Goal: Task Accomplishment & Management: Manage account settings

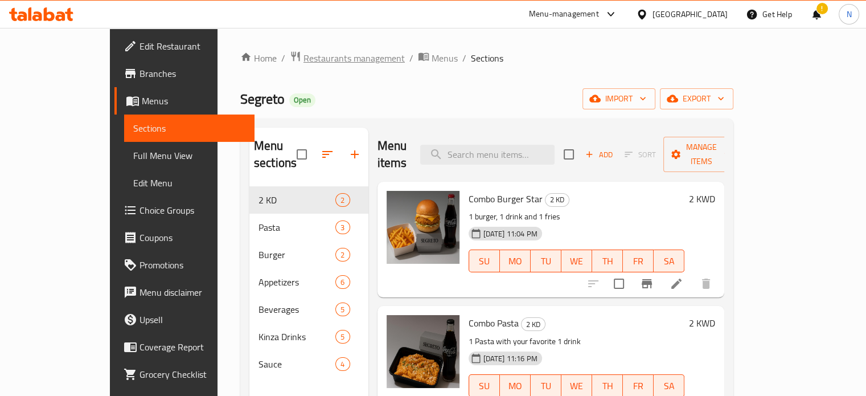
click at [303, 56] on span "Restaurants management" at bounding box center [353, 58] width 101 height 14
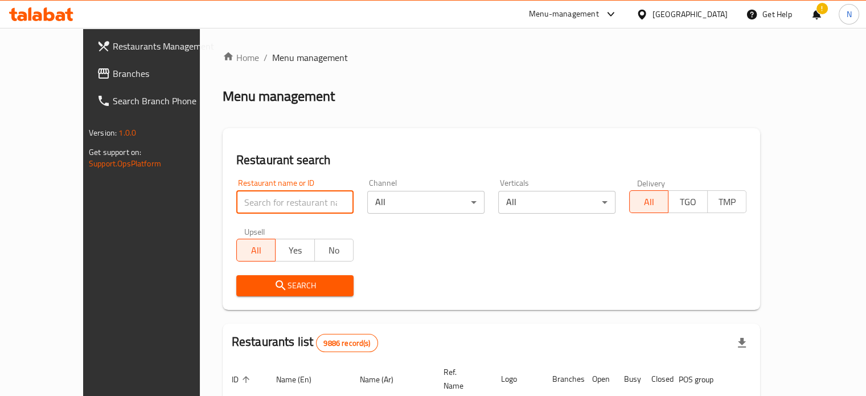
click at [236, 200] on input "search" at bounding box center [294, 202] width 117 height 23
type input "secret oven"
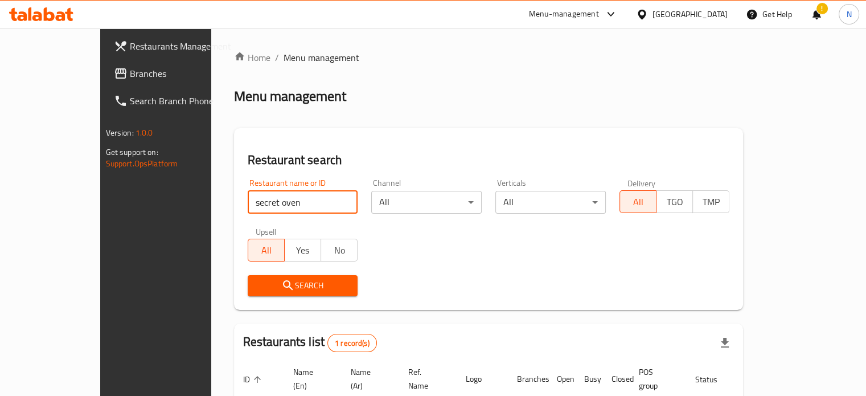
scroll to position [89, 0]
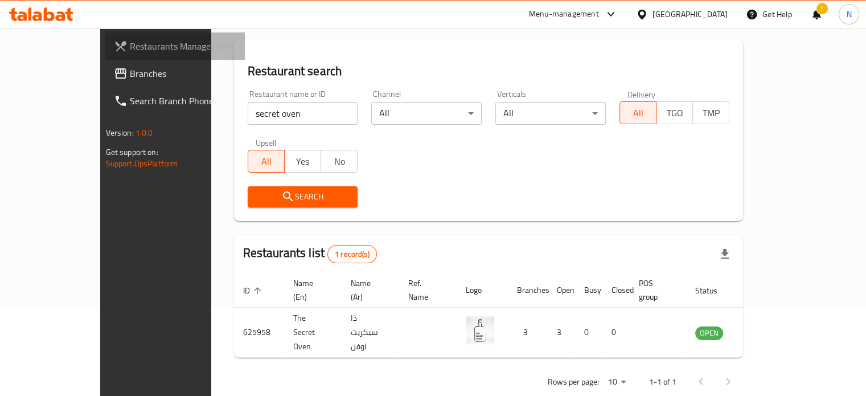
click at [105, 55] on link "Restaurants Management" at bounding box center [175, 45] width 140 height 27
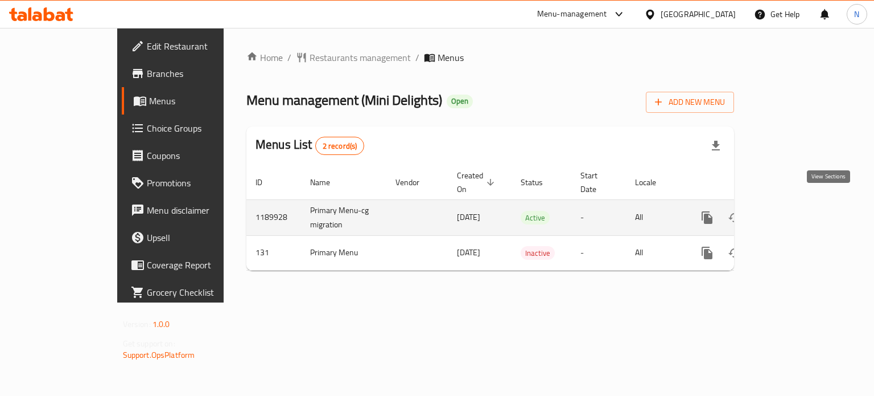
click at [796, 211] on icon "enhanced table" at bounding box center [790, 218] width 14 height 14
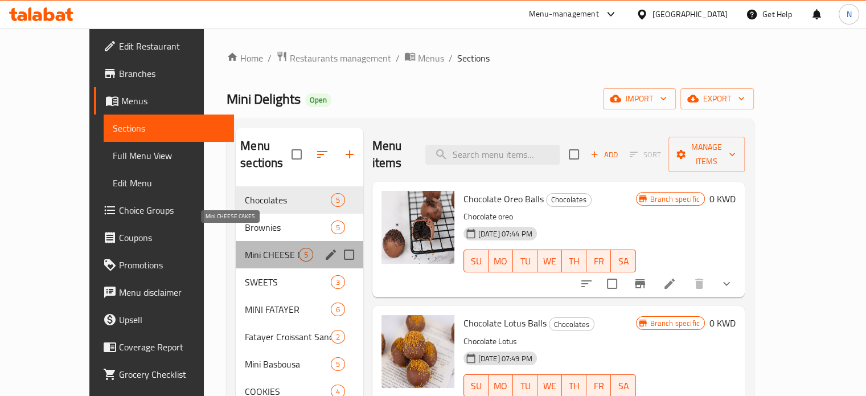
click at [245, 248] on span "Mini CHEESE CAKES" at bounding box center [272, 255] width 54 height 14
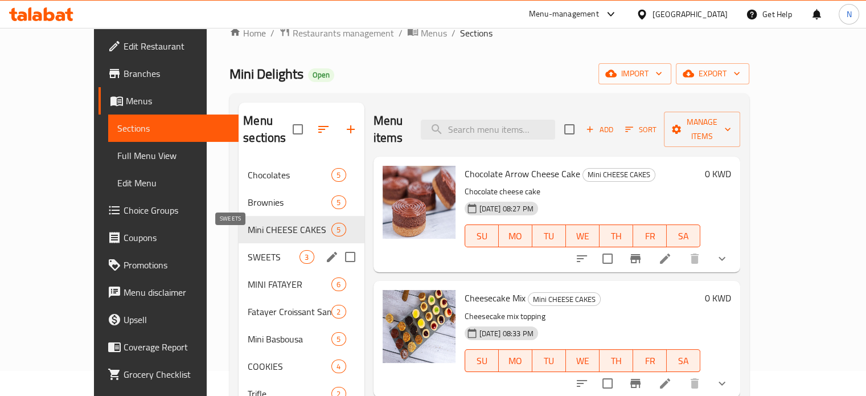
scroll to position [26, 0]
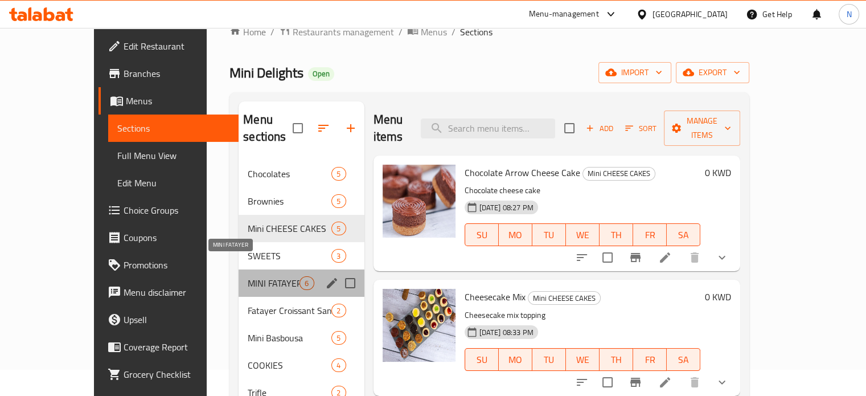
click at [248, 276] on span "MINI FATAYER" at bounding box center [274, 283] width 52 height 14
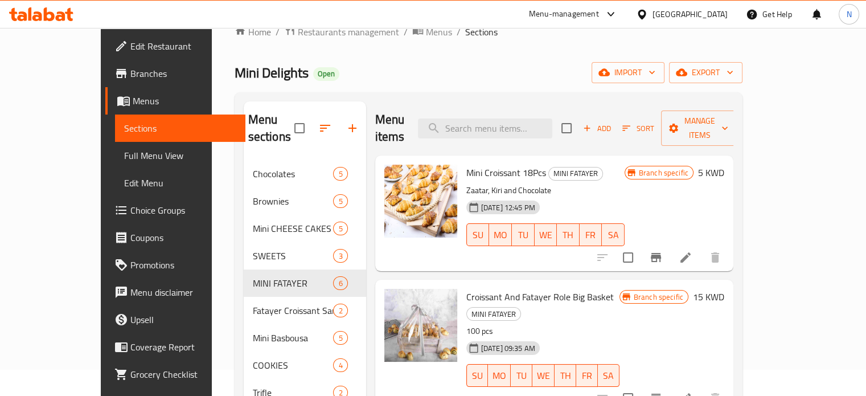
scroll to position [59, 0]
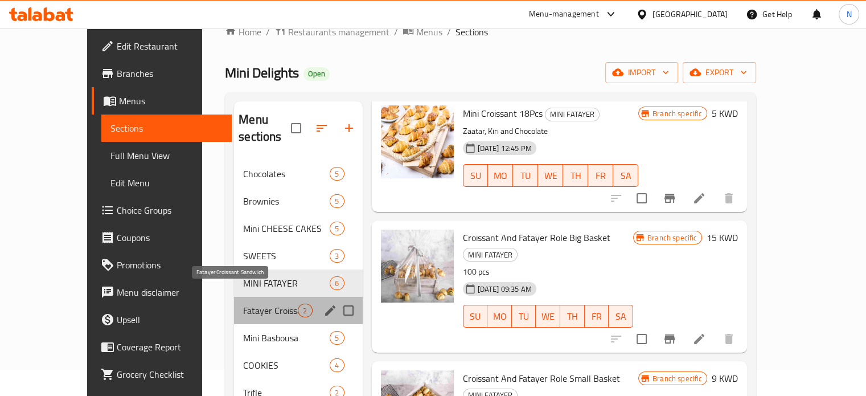
click at [243, 303] on span "Fatayer Croissant Sandwich" at bounding box center [270, 310] width 55 height 14
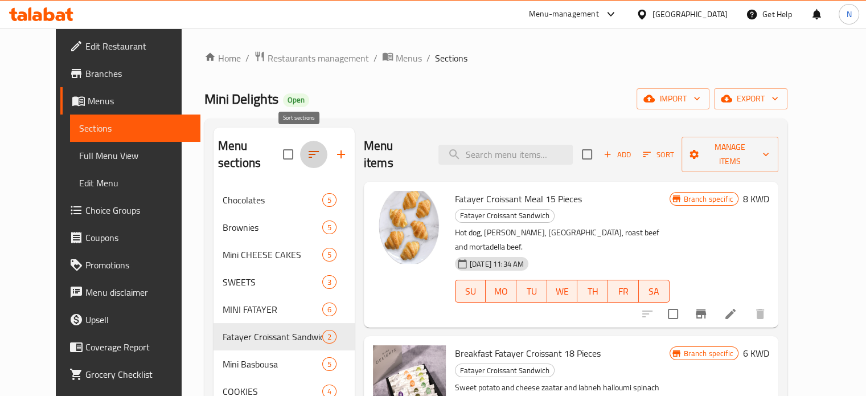
click at [309, 151] on icon "button" at bounding box center [314, 154] width 10 height 7
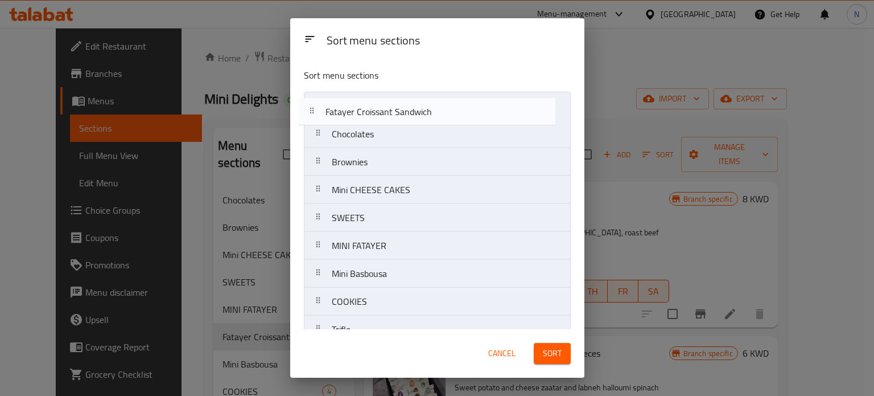
drag, startPoint x: 363, startPoint y: 247, endPoint x: 359, endPoint y: 113, distance: 134.4
click at [359, 113] on nav "Chocolates Brownies Mini CHEESE CAKES SWEETS MINI FATAYER Fatayer Croissant San…" at bounding box center [437, 329] width 267 height 475
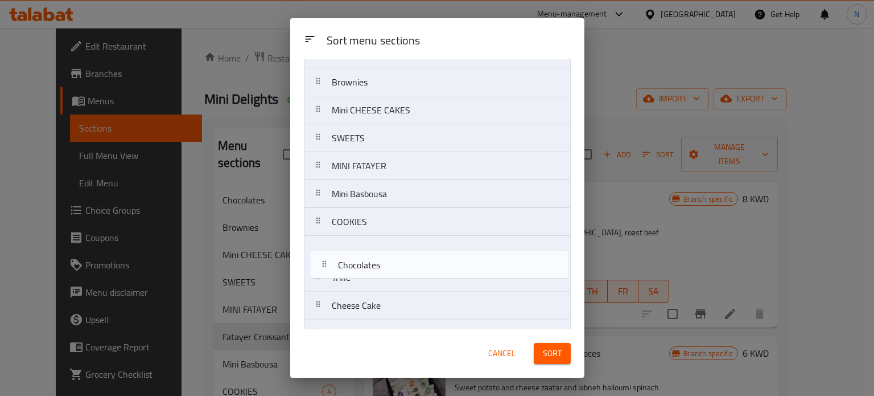
scroll to position [52, 0]
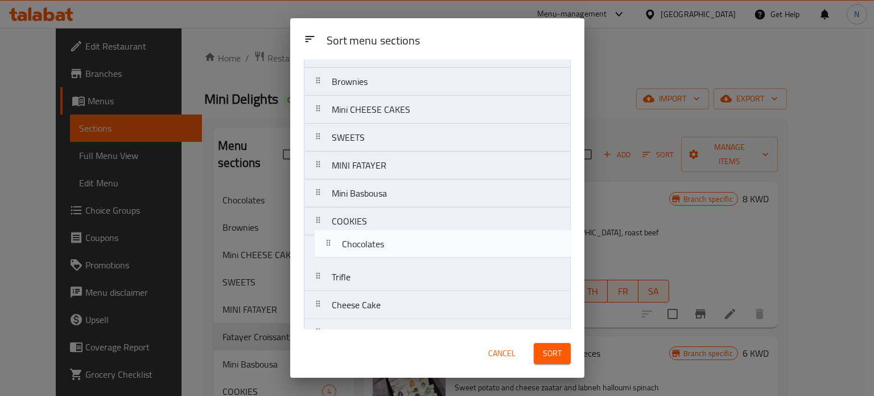
drag, startPoint x: 390, startPoint y: 139, endPoint x: 401, endPoint y: 257, distance: 118.3
click at [401, 257] on nav "Fatayer Croissant Sandwich Chocolates Brownies Mini CHEESE CAKES SWEETS MINI FA…" at bounding box center [437, 276] width 267 height 475
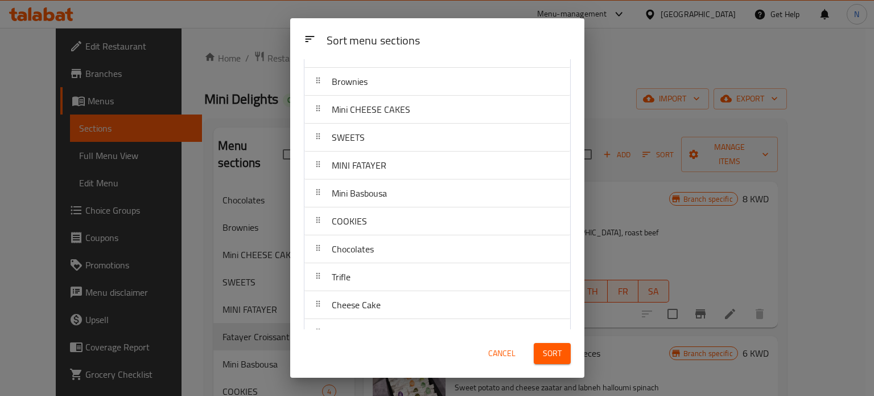
scroll to position [0, 0]
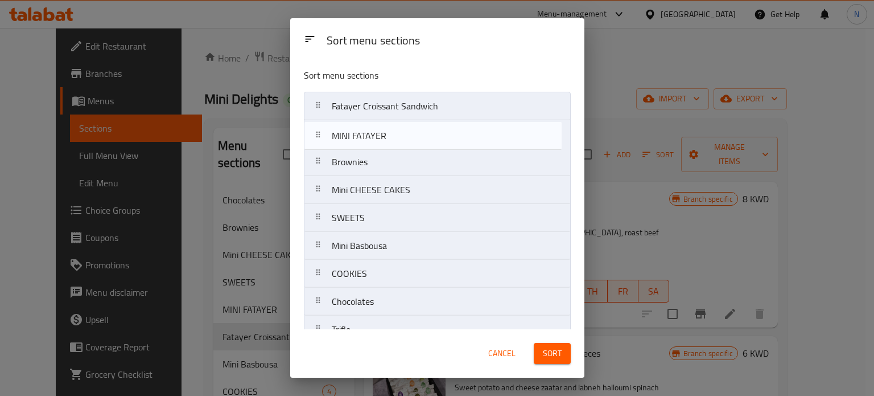
drag, startPoint x: 367, startPoint y: 224, endPoint x: 367, endPoint y: 132, distance: 91.6
click at [367, 132] on nav "Fatayer Croissant Sandwich Brownies Mini CHEESE CAKES SWEETS MINI FATAYER Mini …" at bounding box center [437, 329] width 267 height 475
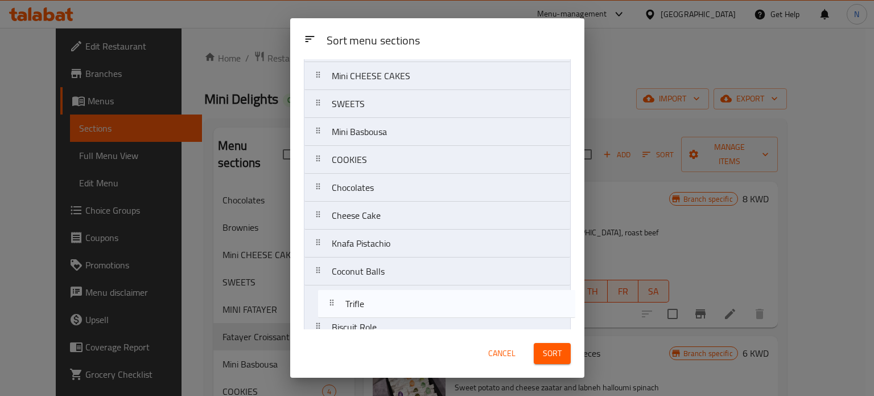
scroll to position [240, 0]
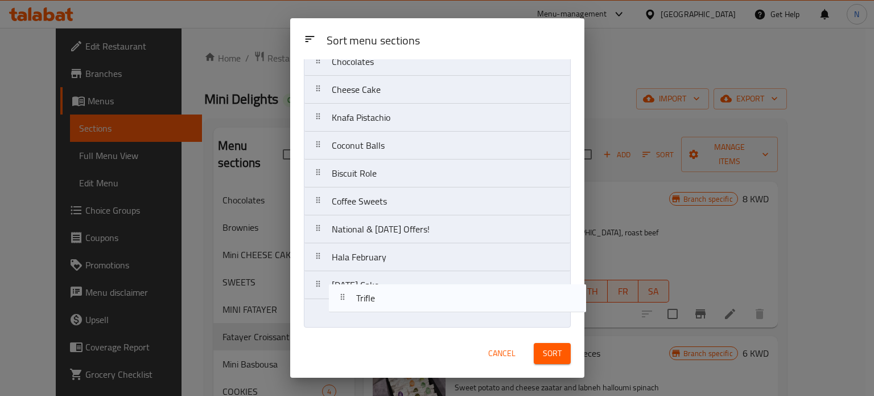
drag, startPoint x: 369, startPoint y: 229, endPoint x: 394, endPoint y: 291, distance: 67.2
click at [394, 291] on nav "Fatayer Croissant Sandwich MINI FATAYER Brownies Mini CHEESE CAKES SWEETS Mini …" at bounding box center [437, 89] width 267 height 475
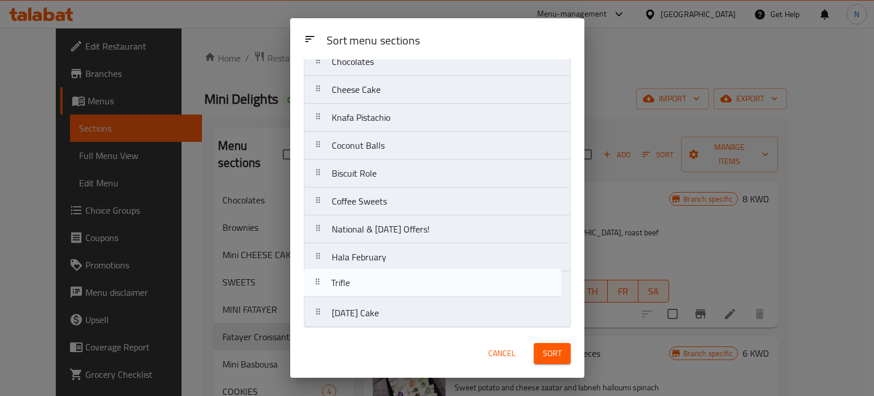
click at [394, 291] on nav "Fatayer Croissant Sandwich MINI FATAYER Brownies Mini CHEESE CAKES SWEETS Mini …" at bounding box center [437, 89] width 267 height 475
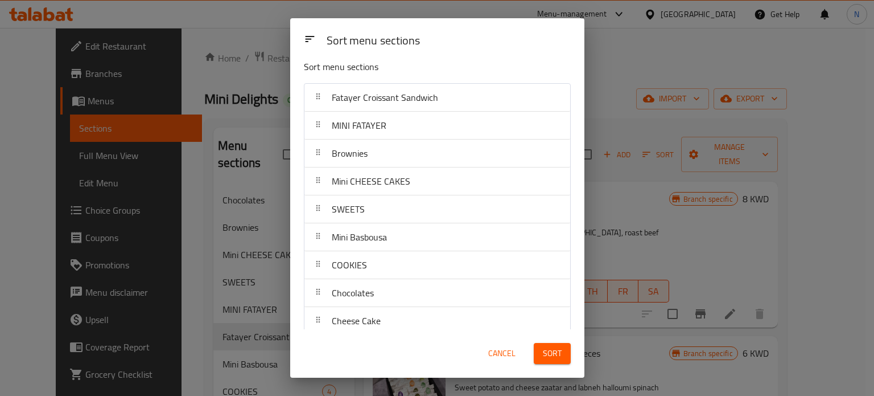
scroll to position [0, 0]
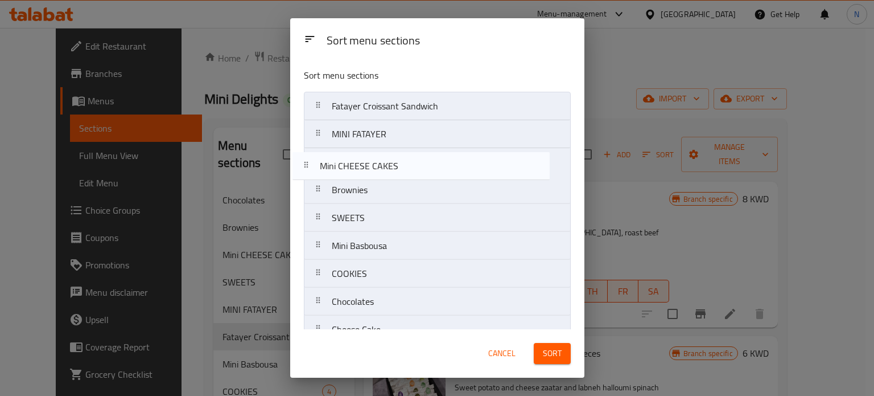
drag, startPoint x: 369, startPoint y: 192, endPoint x: 357, endPoint y: 163, distance: 31.2
click at [357, 163] on nav "Fatayer Croissant Sandwich MINI FATAYER Brownies Mini CHEESE CAKES SWEETS Mini …" at bounding box center [437, 329] width 267 height 475
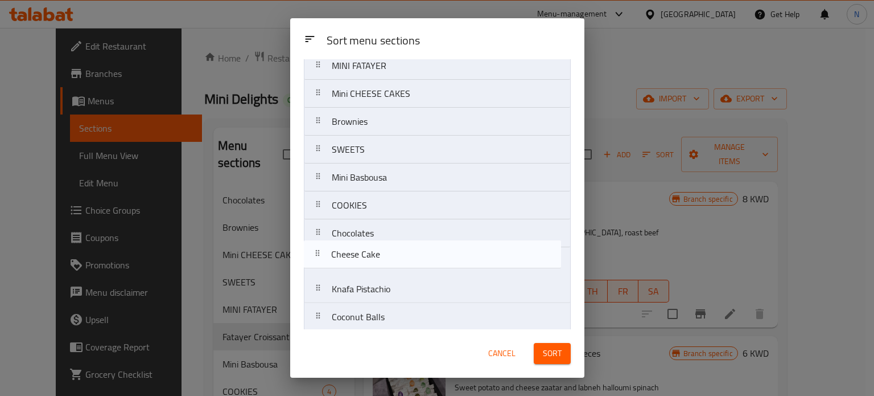
scroll to position [68, 0]
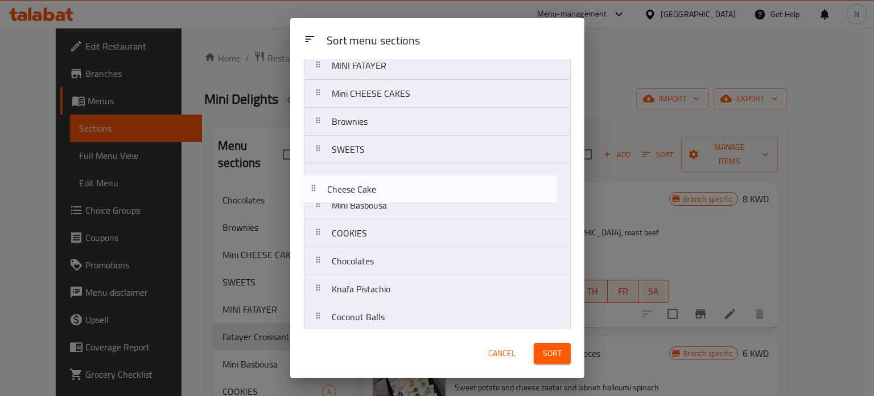
drag, startPoint x: 375, startPoint y: 268, endPoint x: 372, endPoint y: 150, distance: 117.9
click at [372, 150] on nav "Fatayer Croissant Sandwich MINI FATAYER Mini CHEESE CAKES Brownies SWEETS Mini …" at bounding box center [437, 260] width 267 height 475
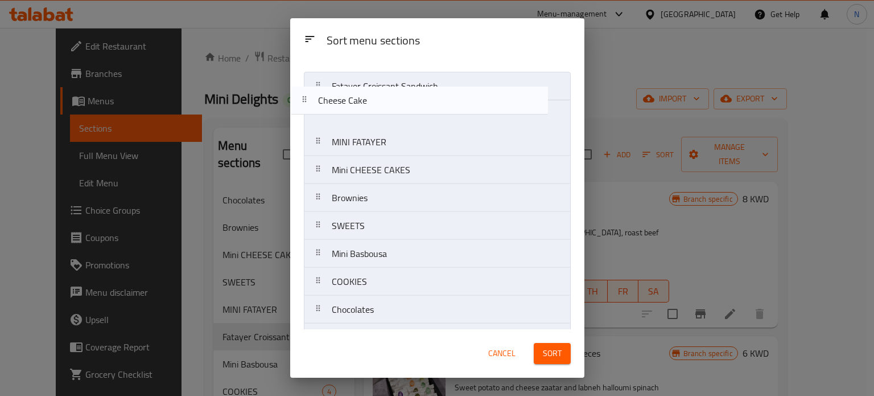
scroll to position [0, 0]
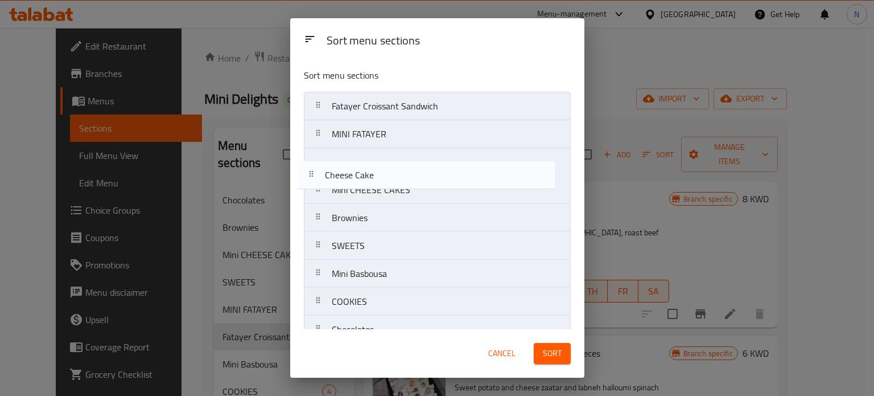
drag, startPoint x: 380, startPoint y: 147, endPoint x: 373, endPoint y: 170, distance: 24.3
click at [373, 170] on nav "Fatayer Croissant Sandwich MINI FATAYER Mini CHEESE CAKES Brownies Cheese Cake …" at bounding box center [437, 329] width 267 height 475
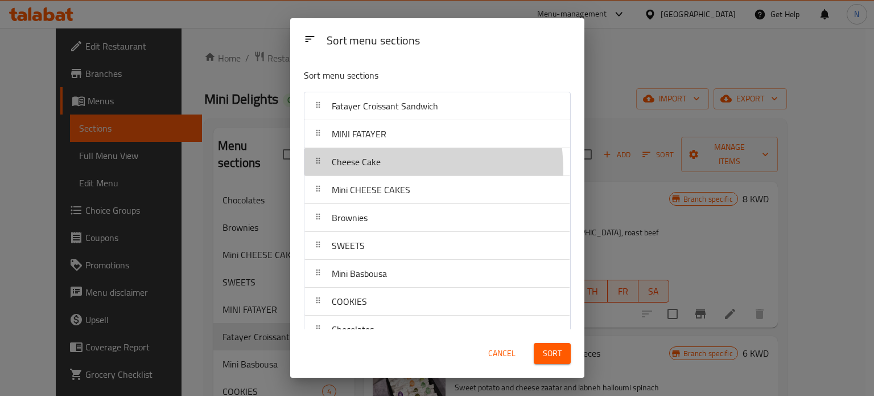
click at [373, 170] on div "Cheese Cake" at bounding box center [356, 161] width 58 height 27
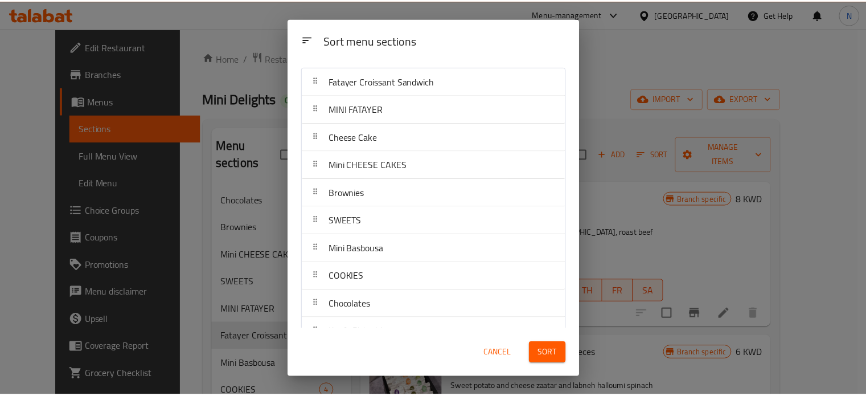
scroll to position [26, 0]
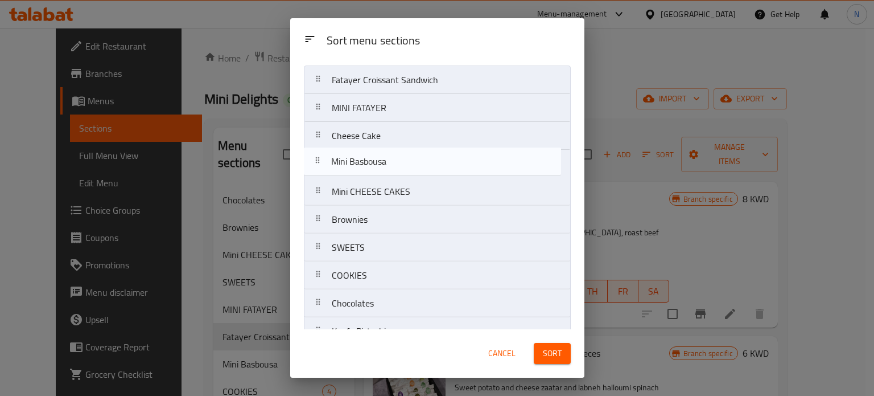
drag, startPoint x: 364, startPoint y: 250, endPoint x: 365, endPoint y: 154, distance: 96.8
click at [365, 154] on nav "Fatayer Croissant Sandwich MINI FATAYER Cheese Cake Mini CHEESE CAKES Brownies …" at bounding box center [437, 302] width 267 height 475
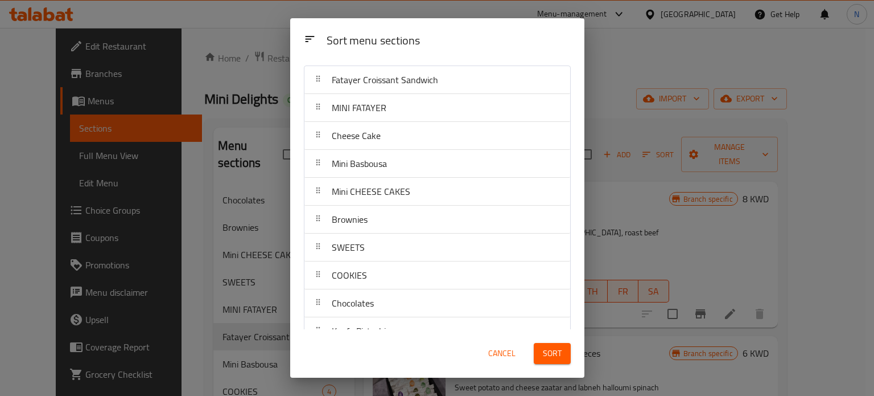
click at [539, 349] on button "Sort" at bounding box center [552, 353] width 37 height 21
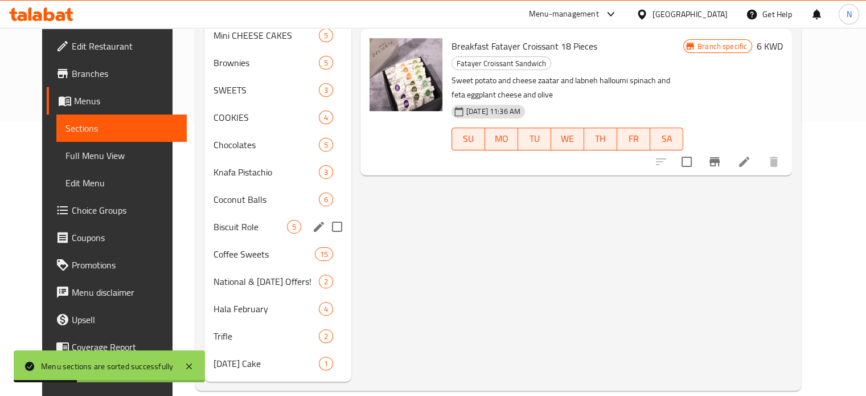
scroll to position [199, 0]
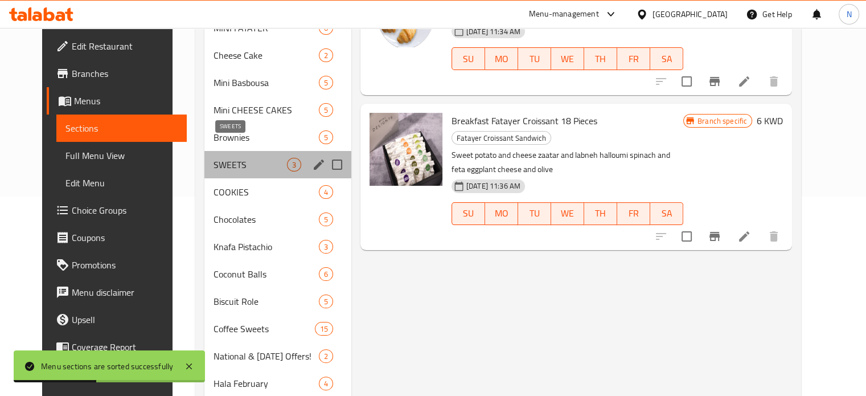
click at [219, 158] on span "SWEETS" at bounding box center [249, 165] width 73 height 14
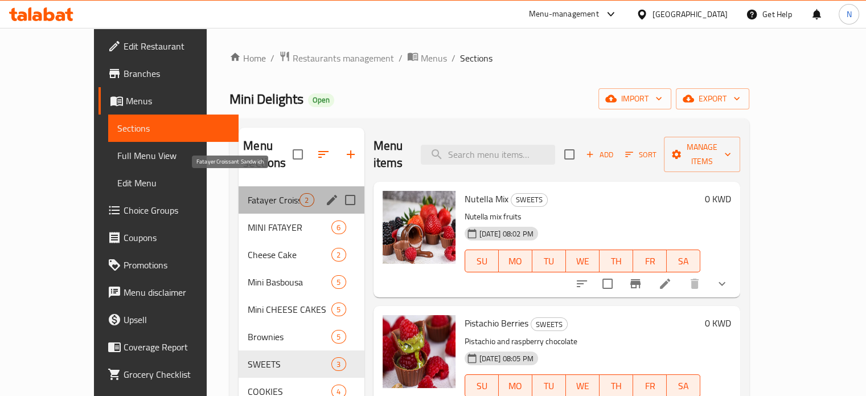
click at [248, 193] on span "Fatayer Croissant Sandwich" at bounding box center [274, 200] width 52 height 14
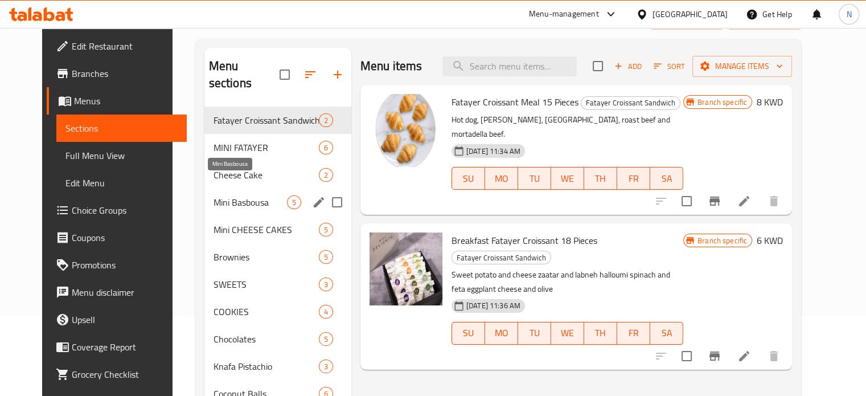
scroll to position [80, 0]
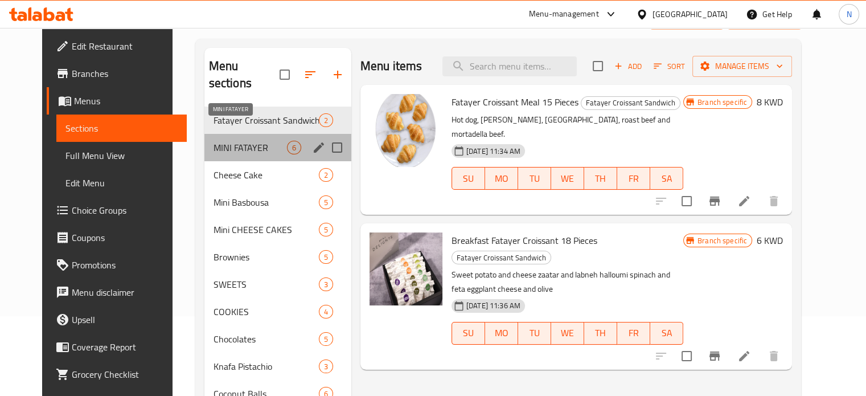
click at [213, 141] on span "MINI FATAYER" at bounding box center [249, 148] width 73 height 14
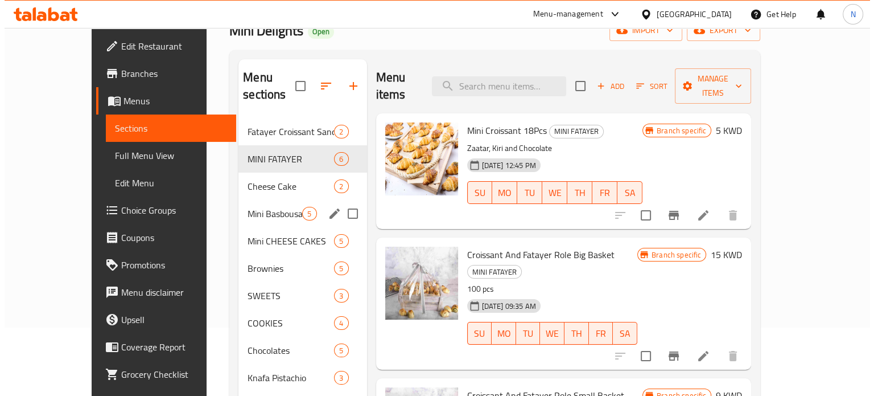
scroll to position [71, 0]
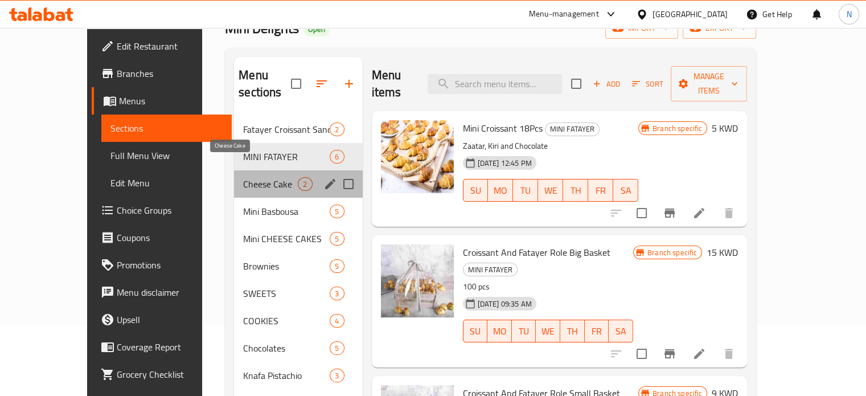
click at [243, 177] on span "Cheese Cake" at bounding box center [270, 184] width 55 height 14
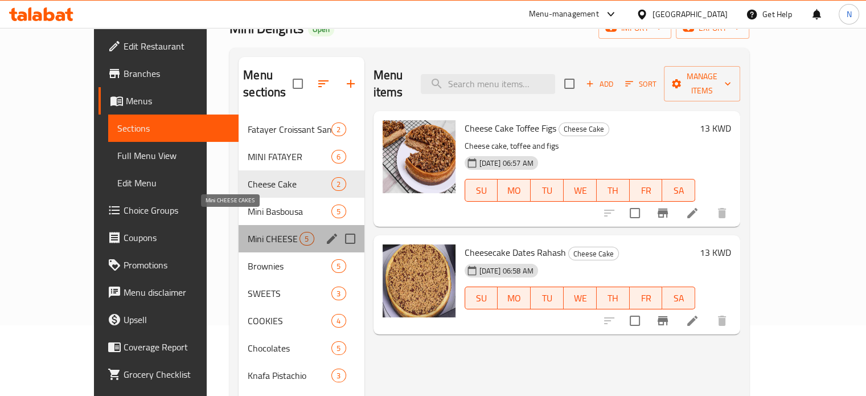
click at [248, 232] on span "Mini CHEESE CAKES" at bounding box center [274, 239] width 52 height 14
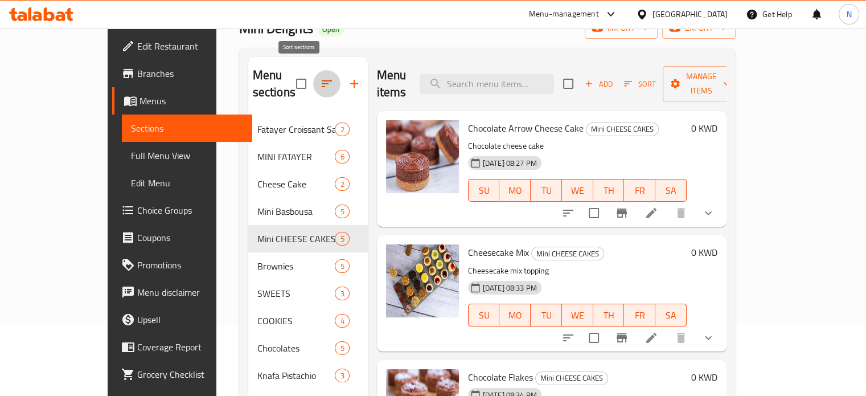
click at [313, 70] on button "button" at bounding box center [326, 83] width 27 height 27
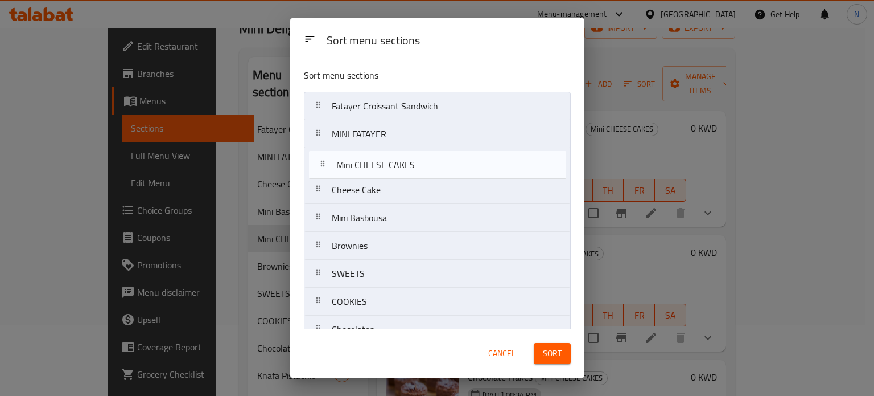
drag, startPoint x: 380, startPoint y: 219, endPoint x: 385, endPoint y: 163, distance: 56.0
click at [385, 163] on nav "Fatayer Croissant Sandwich MINI FATAYER Cheese Cake Mini Basbousa Mini CHEESE C…" at bounding box center [437, 329] width 267 height 475
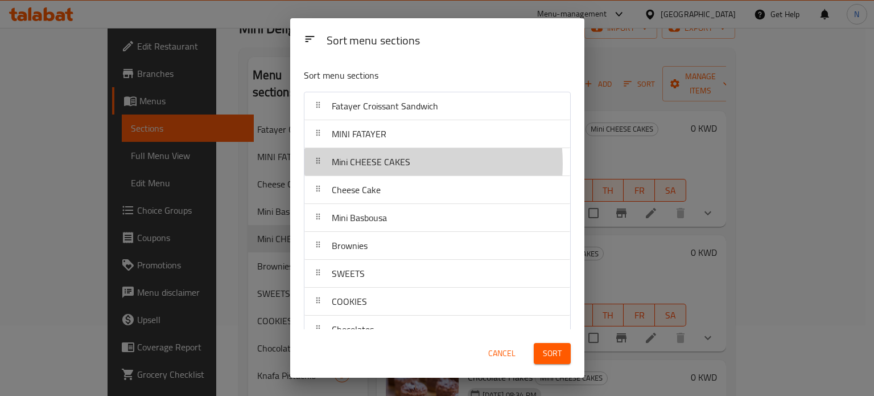
click at [385, 163] on span "Mini CHEESE CAKES" at bounding box center [371, 161] width 79 height 17
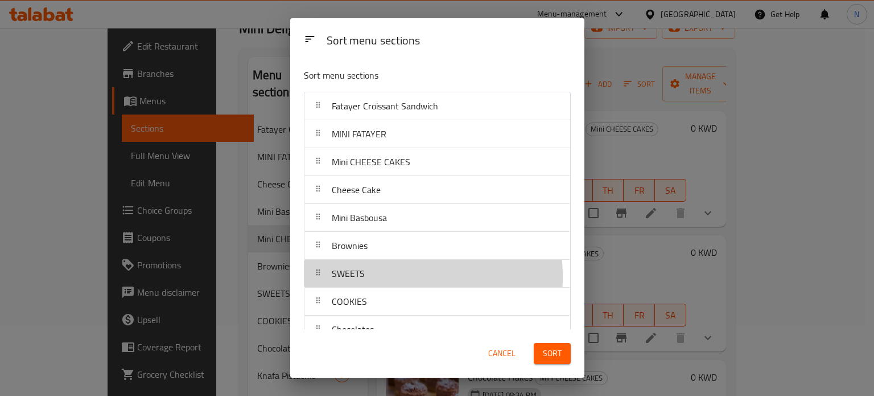
scroll to position [1, 0]
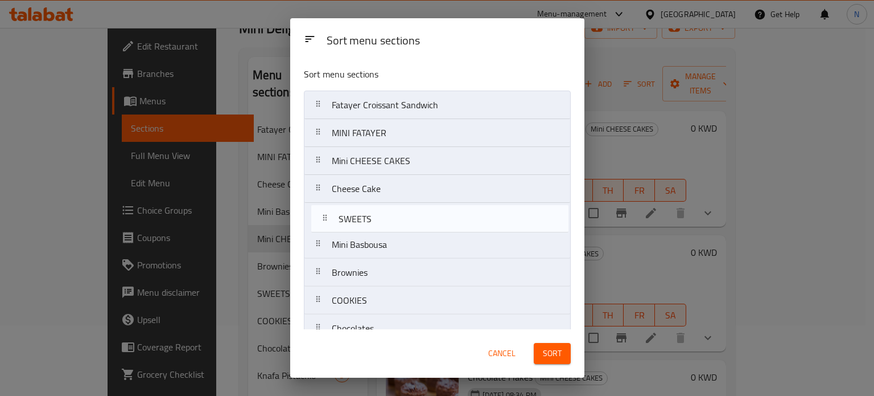
drag, startPoint x: 346, startPoint y: 277, endPoint x: 353, endPoint y: 215, distance: 61.9
click at [353, 215] on nav "Fatayer Croissant Sandwich MINI FATAYER Mini CHEESE CAKES Cheese Cake Mini Basb…" at bounding box center [437, 328] width 267 height 475
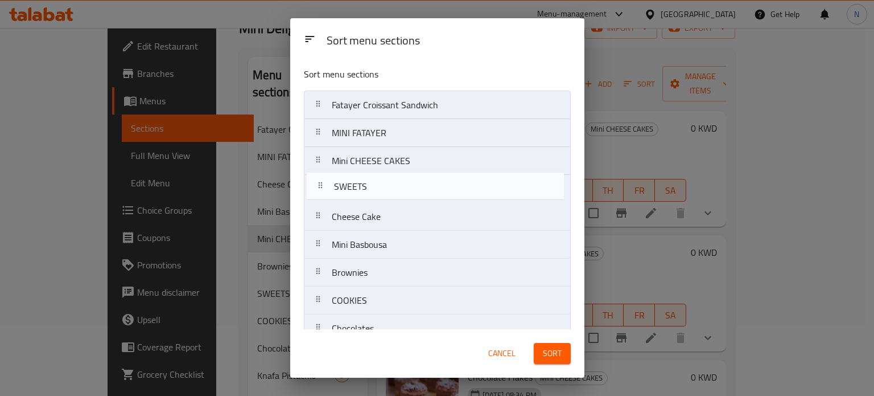
drag, startPoint x: 356, startPoint y: 218, endPoint x: 360, endPoint y: 185, distance: 33.3
click at [360, 185] on nav "Fatayer Croissant Sandwich MINI FATAYER Mini CHEESE CAKES Cheese Cake SWEETS Mi…" at bounding box center [437, 328] width 267 height 475
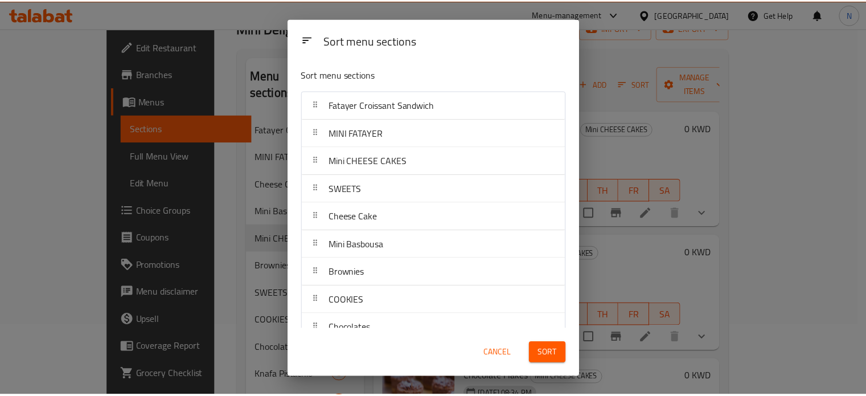
scroll to position [19, 0]
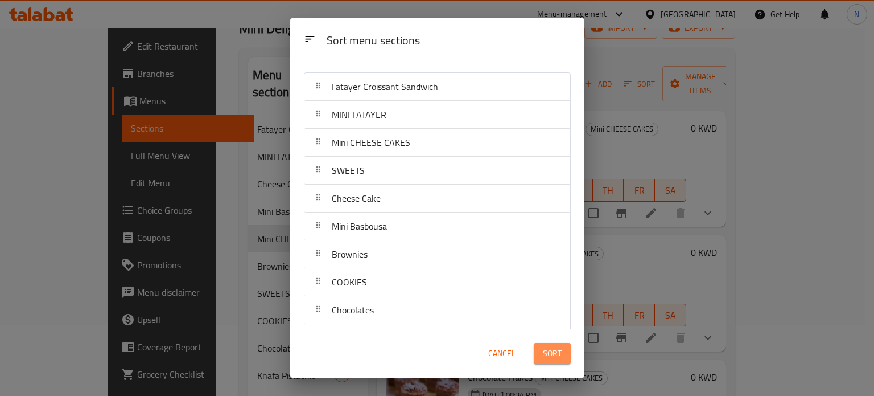
click at [537, 359] on button "Sort" at bounding box center [552, 353] width 37 height 21
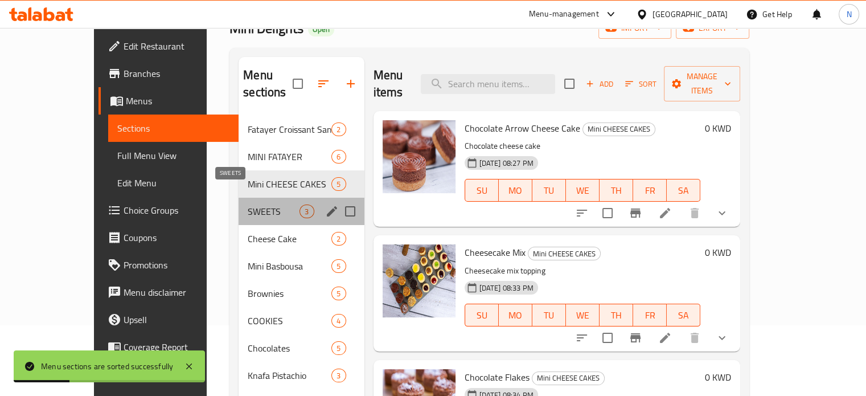
click at [250, 204] on span "SWEETS" at bounding box center [274, 211] width 52 height 14
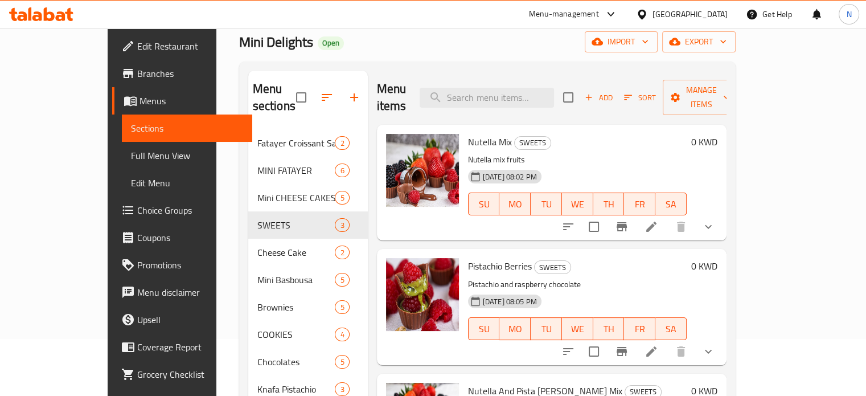
scroll to position [48, 0]
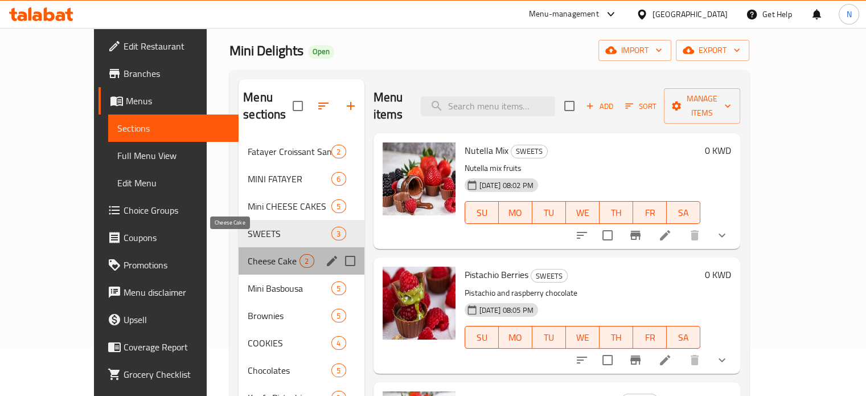
click at [248, 254] on span "Cheese Cake" at bounding box center [274, 261] width 52 height 14
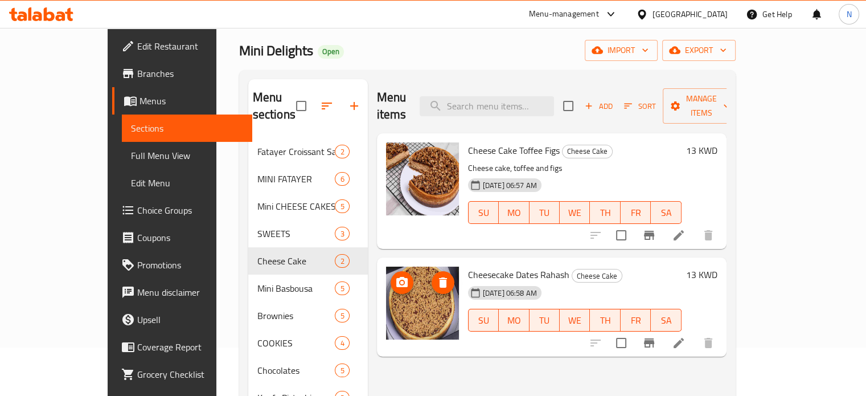
scroll to position [65, 0]
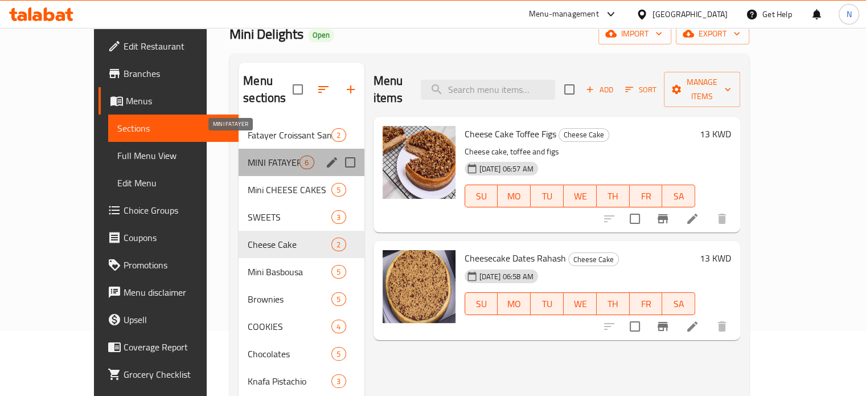
click at [248, 155] on span "MINI FATAYER" at bounding box center [274, 162] width 52 height 14
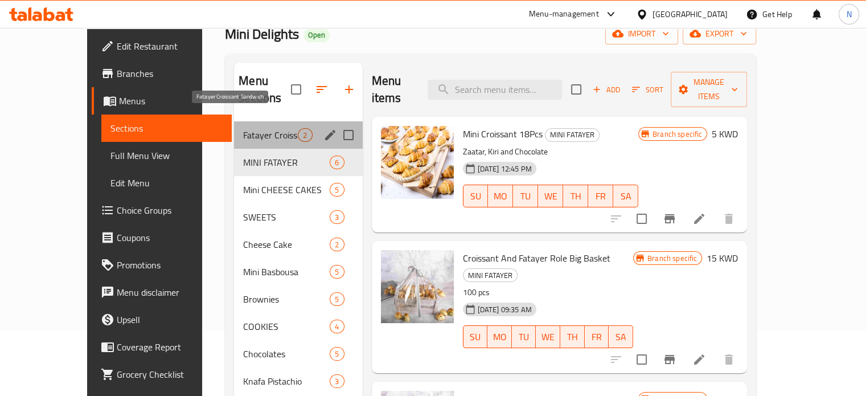
click at [243, 128] on span "Fatayer Croissant Sandwich" at bounding box center [270, 135] width 55 height 14
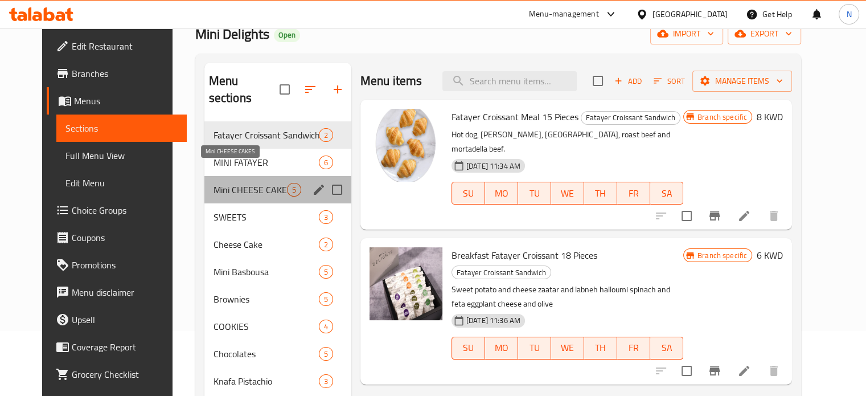
click at [213, 183] on span "Mini CHEESE CAKES" at bounding box center [249, 190] width 73 height 14
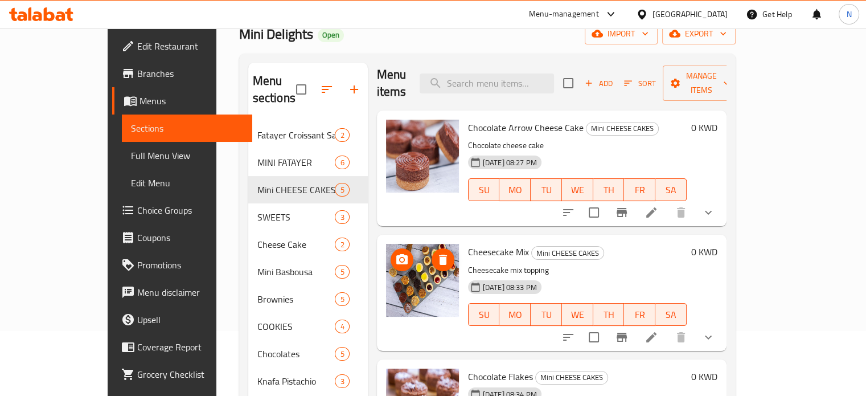
scroll to position [7, 0]
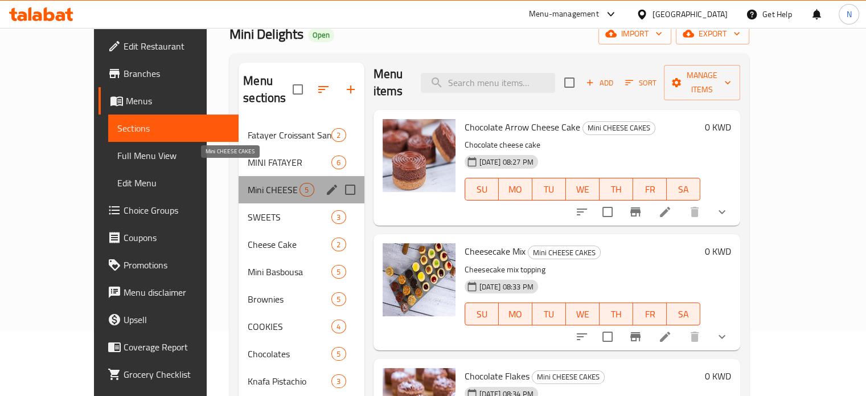
click at [248, 183] on span "Mini CHEESE CAKES" at bounding box center [274, 190] width 52 height 14
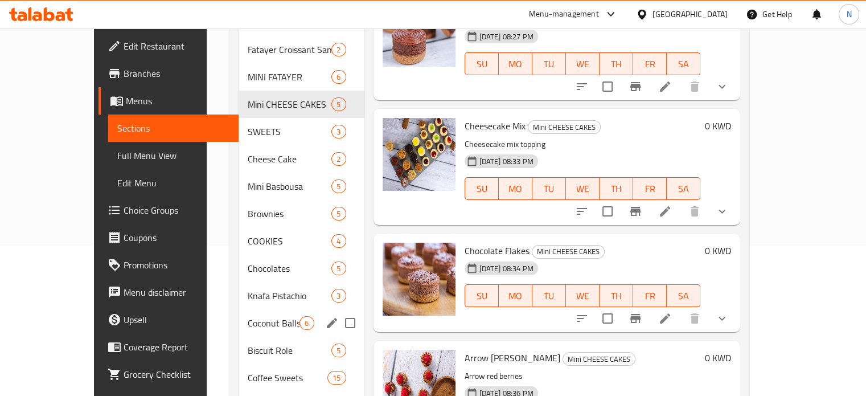
scroll to position [144, 0]
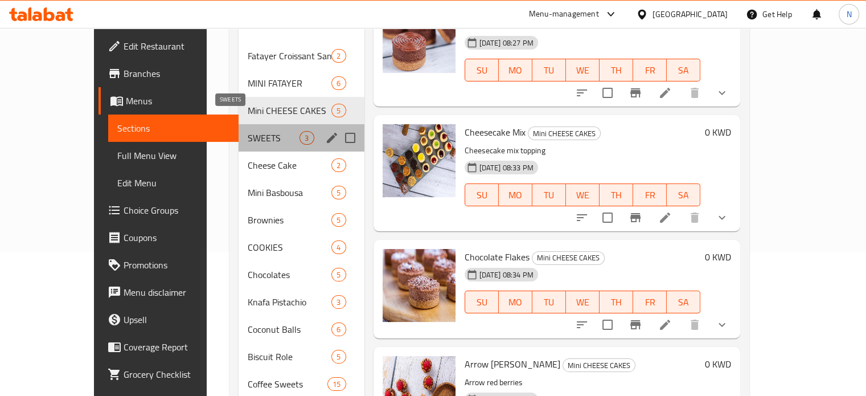
click at [248, 131] on span "SWEETS" at bounding box center [274, 138] width 52 height 14
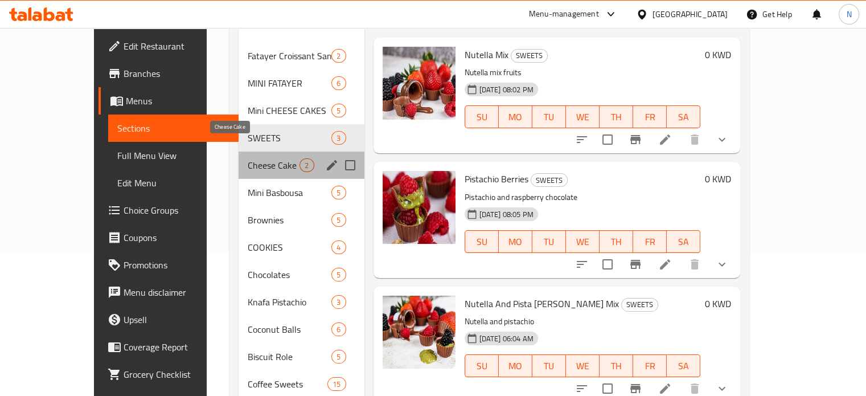
click at [248, 158] on span "Cheese Cake" at bounding box center [274, 165] width 52 height 14
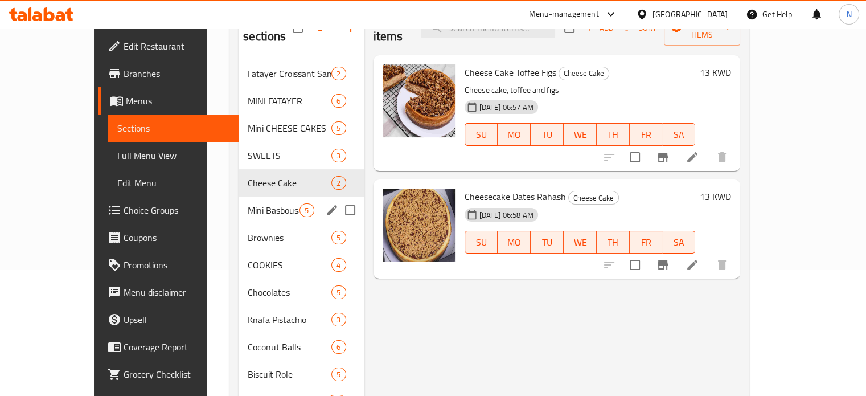
scroll to position [134, 0]
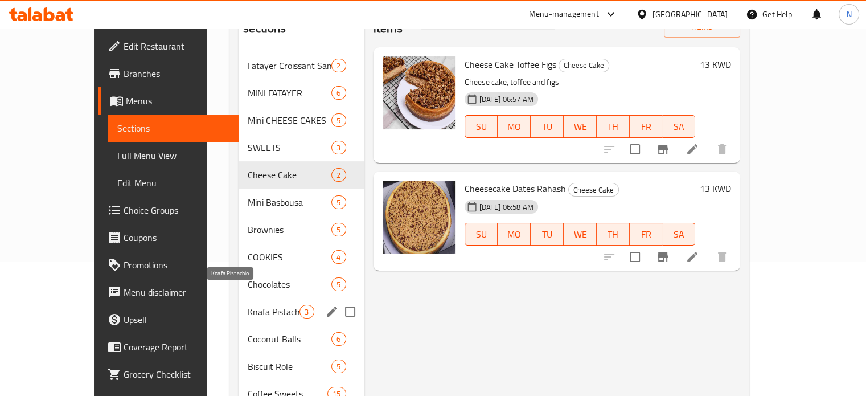
click at [248, 305] on span "Knafa Pistachio" at bounding box center [274, 312] width 52 height 14
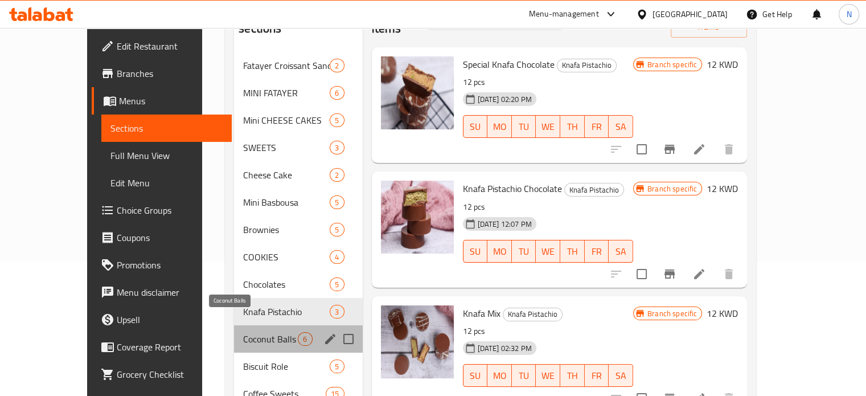
click at [243, 332] on span "Coconut Balls" at bounding box center [270, 339] width 55 height 14
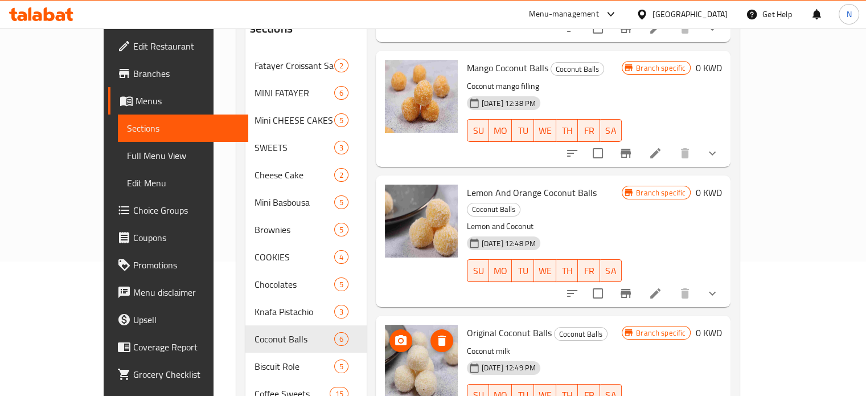
scroll to position [123, 0]
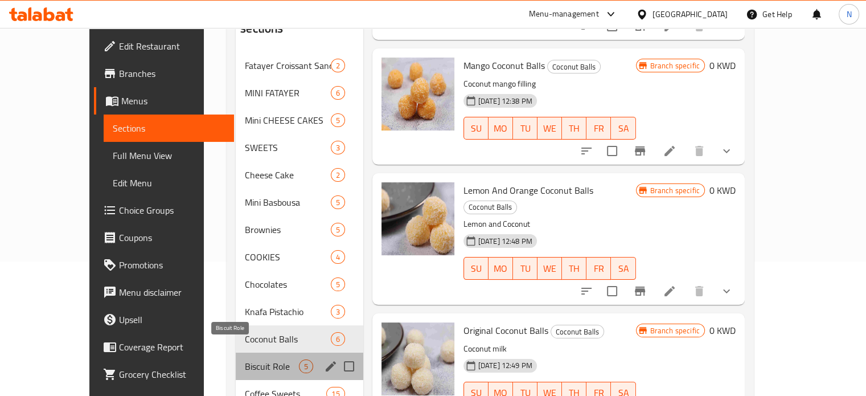
click at [245, 359] on span "Biscuit Role" at bounding box center [272, 366] width 54 height 14
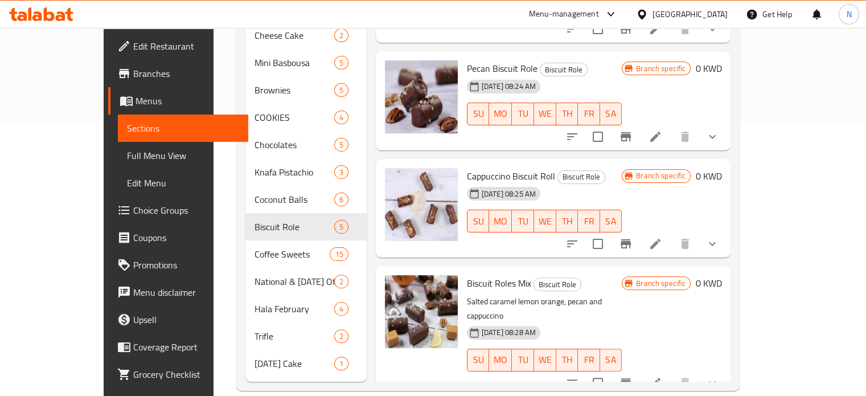
scroll to position [273, 0]
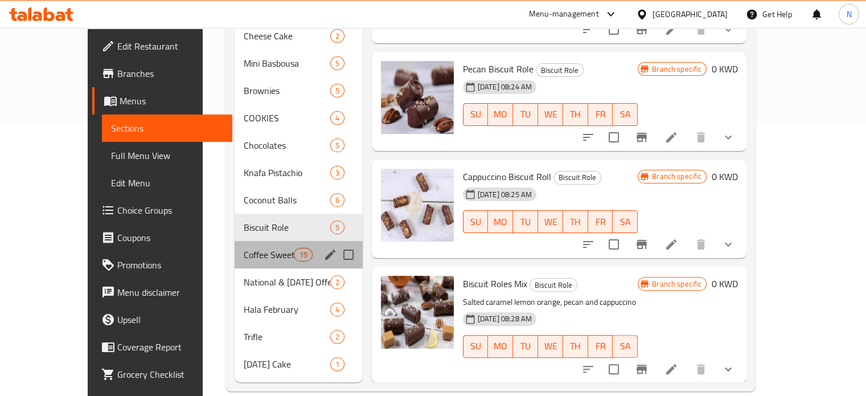
click at [235, 241] on div "Coffee Sweets 15" at bounding box center [299, 254] width 128 height 27
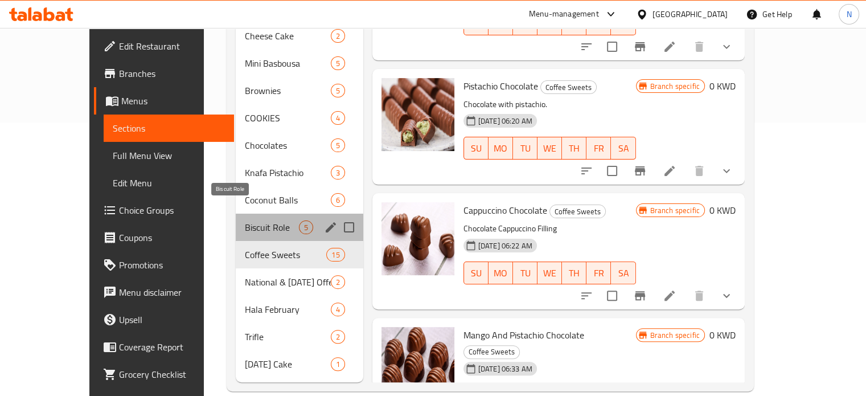
click at [245, 220] on span "Biscuit Role" at bounding box center [272, 227] width 54 height 14
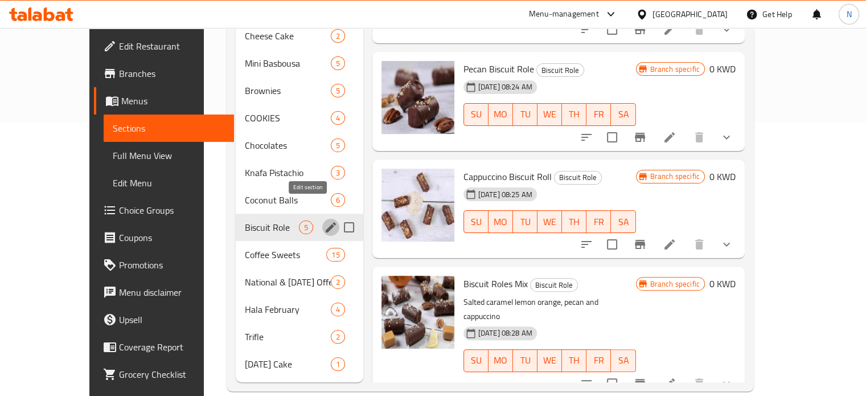
click at [322, 219] on button "edit" at bounding box center [330, 227] width 17 height 17
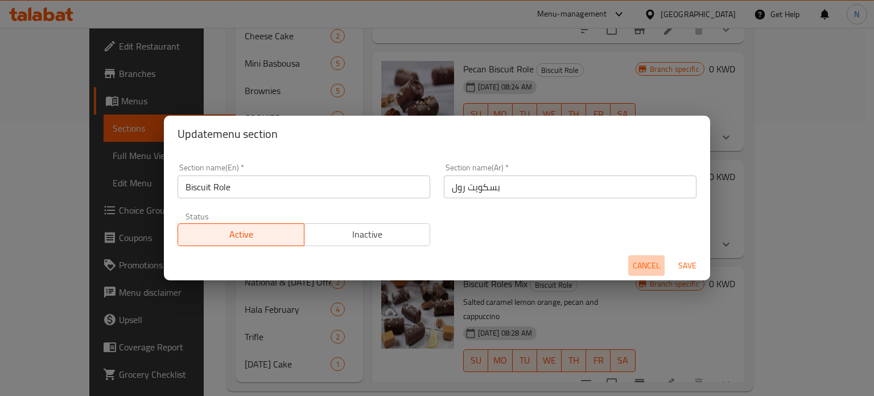
click at [631, 268] on button "Cancel" at bounding box center [646, 265] width 36 height 21
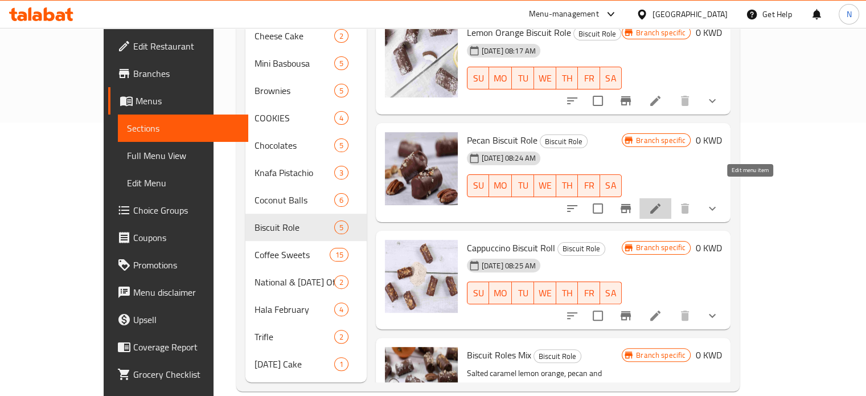
click at [662, 201] on icon at bounding box center [655, 208] width 14 height 14
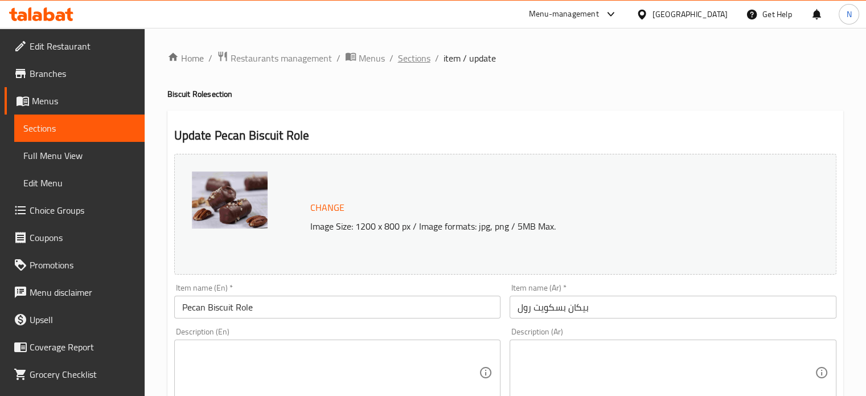
click at [412, 63] on span "Sections" at bounding box center [414, 58] width 32 height 14
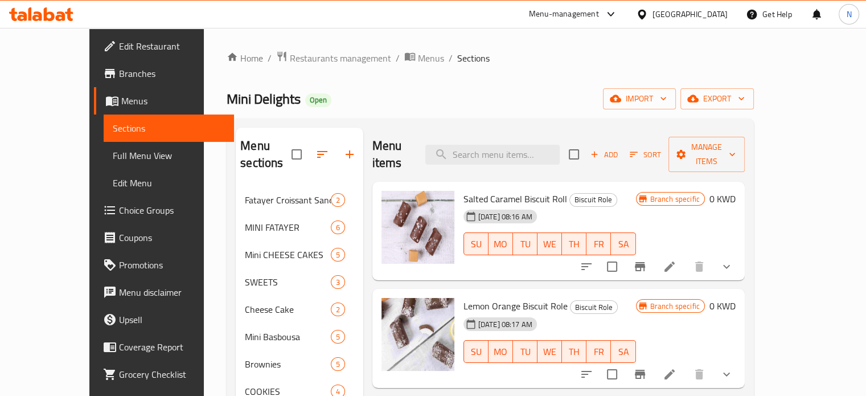
scroll to position [274, 0]
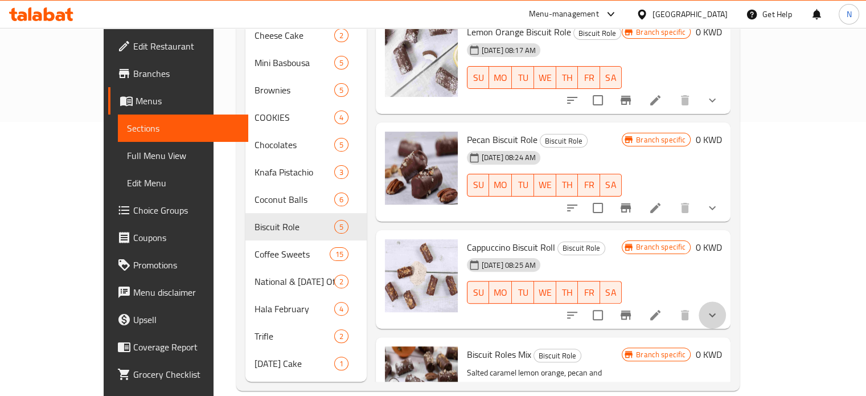
click at [726, 306] on button "show more" at bounding box center [711, 314] width 27 height 27
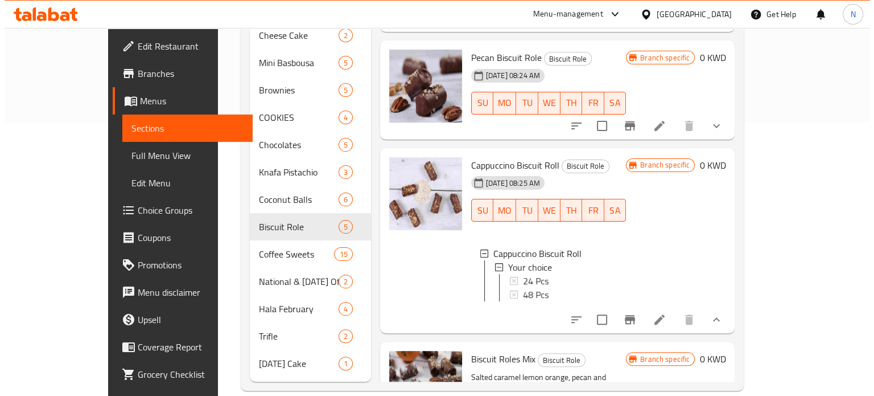
scroll to position [95, 0]
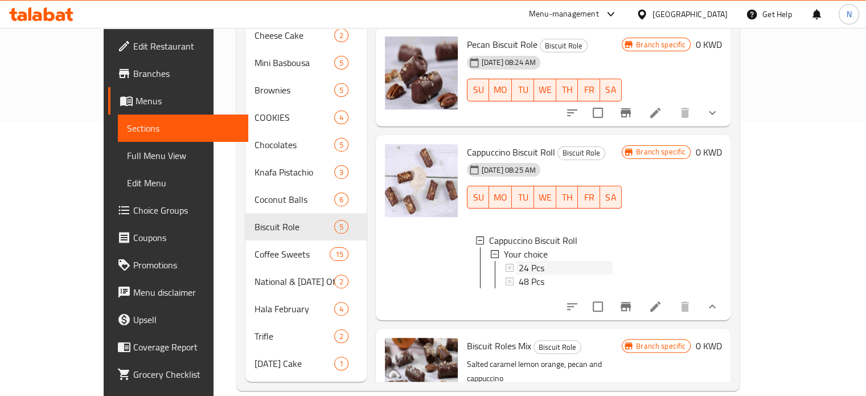
click at [571, 261] on div "24 Pcs" at bounding box center [566, 268] width 94 height 14
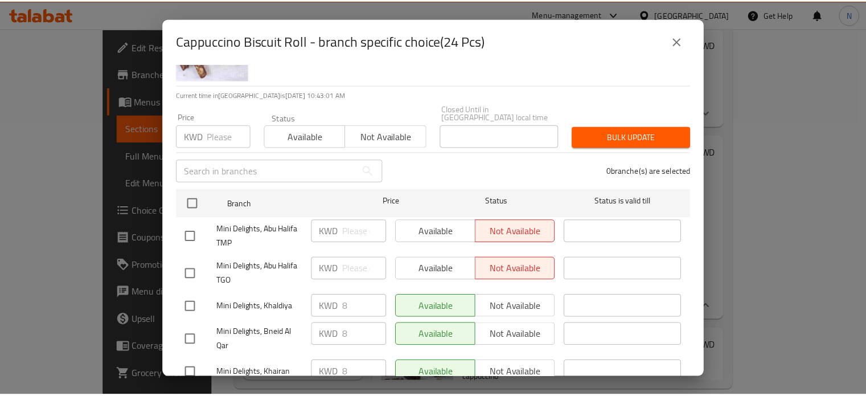
scroll to position [92, 0]
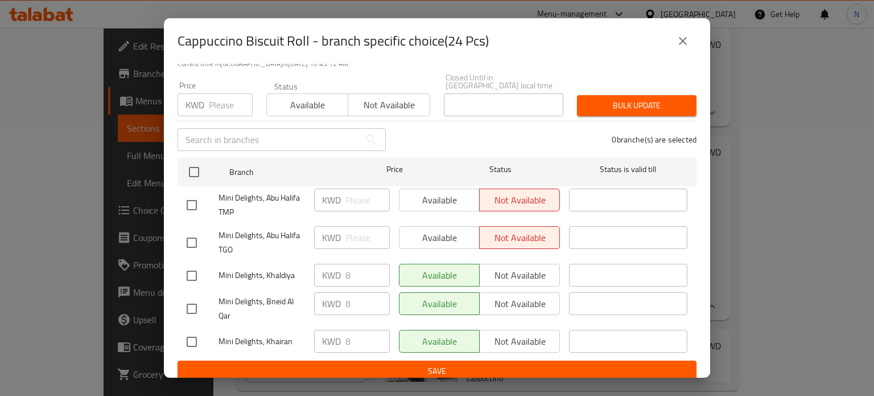
click at [672, 38] on button "close" at bounding box center [682, 40] width 27 height 27
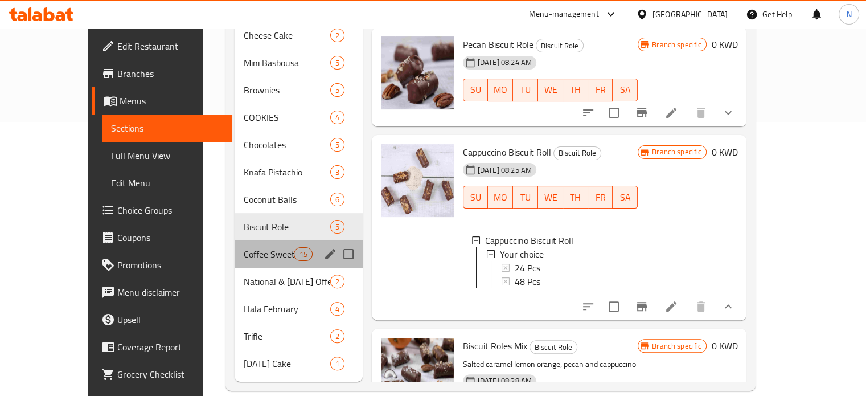
click at [236, 248] on div "Coffee Sweets 15" at bounding box center [299, 253] width 128 height 27
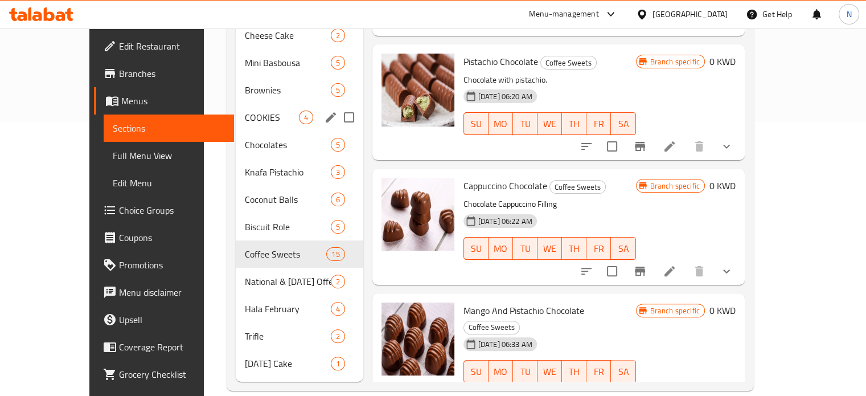
scroll to position [201, 0]
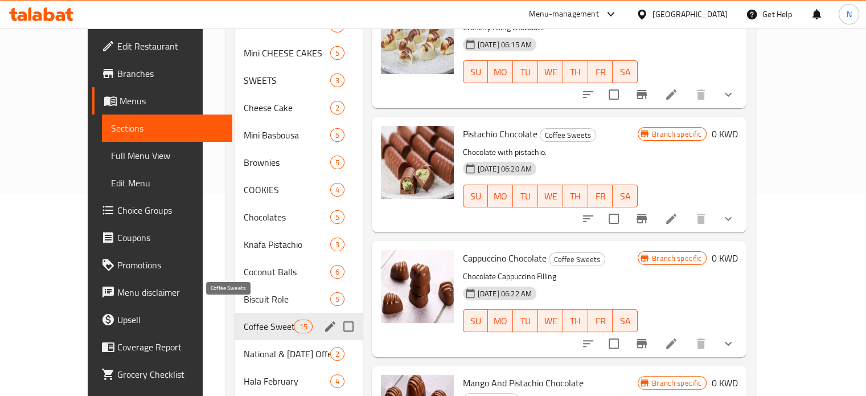
click at [244, 319] on span "Coffee Sweets" at bounding box center [269, 326] width 51 height 14
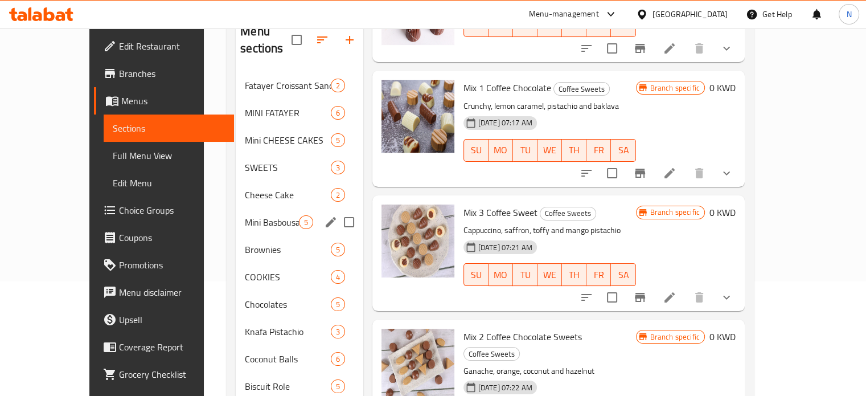
scroll to position [112, 0]
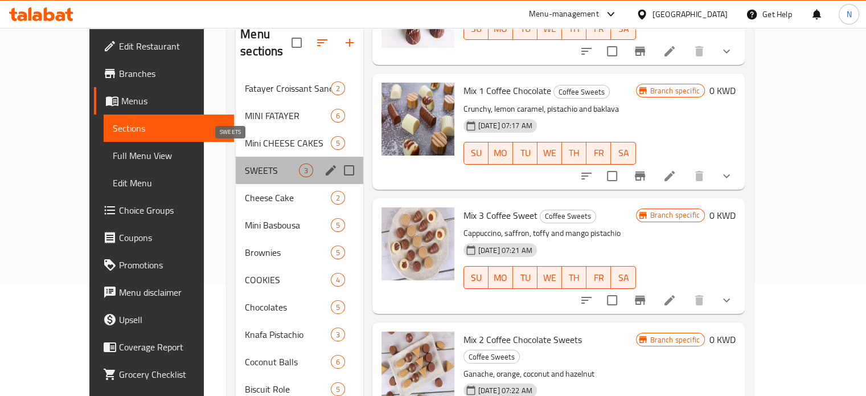
click at [245, 163] on span "SWEETS" at bounding box center [272, 170] width 54 height 14
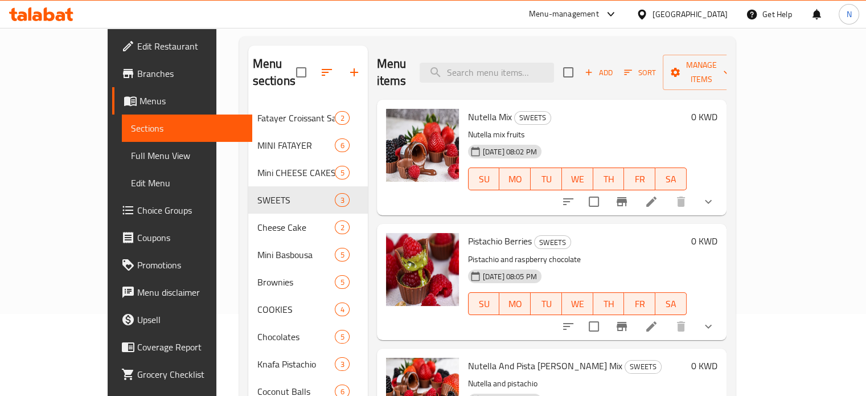
scroll to position [68, 0]
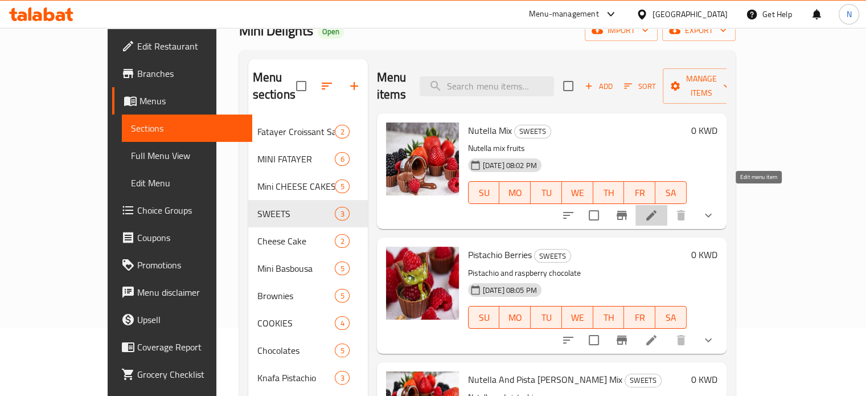
click at [658, 208] on icon at bounding box center [651, 215] width 14 height 14
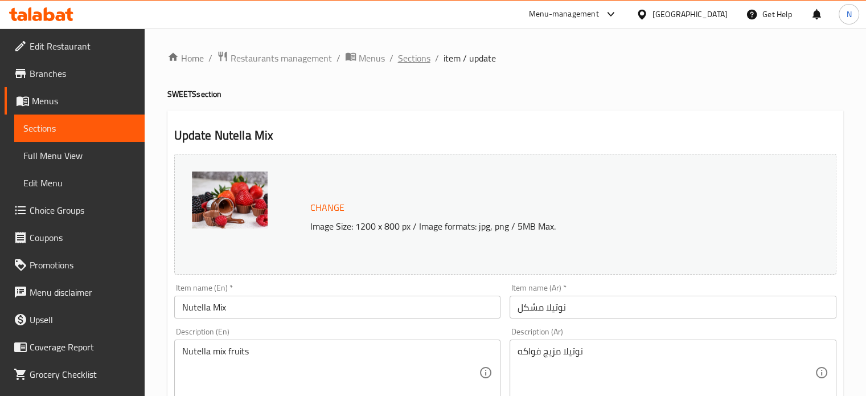
click at [408, 53] on span "Sections" at bounding box center [414, 58] width 32 height 14
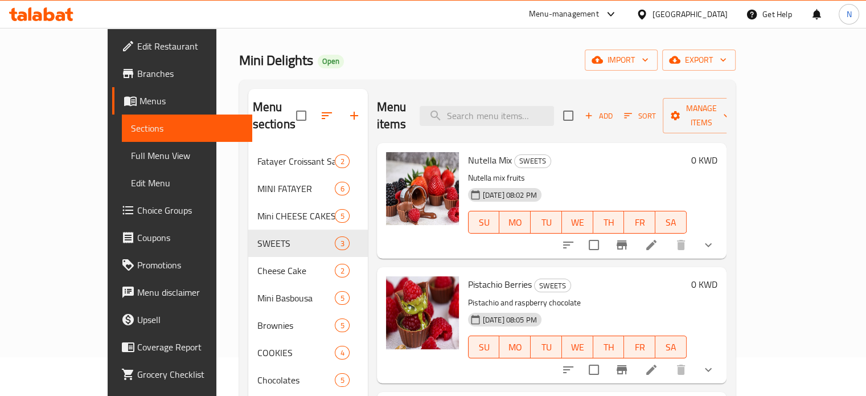
scroll to position [39, 0]
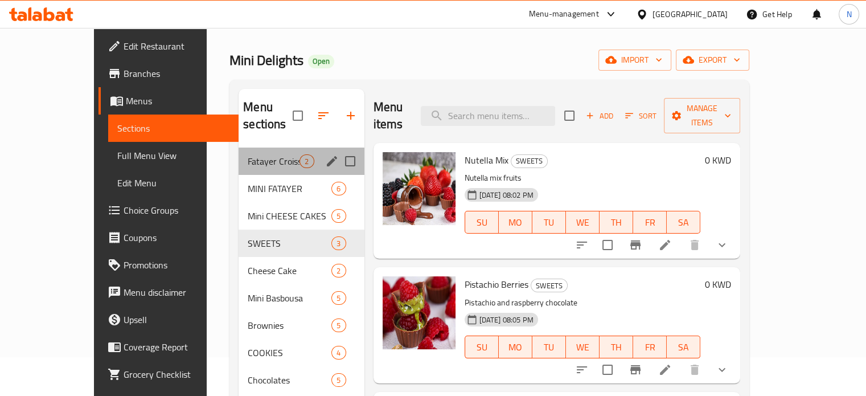
click at [238, 147] on div "Fatayer Croissant Sandwich 2" at bounding box center [300, 160] width 125 height 27
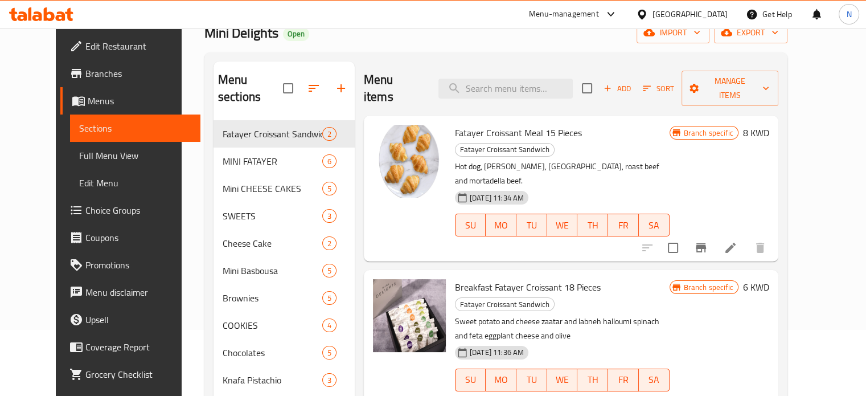
scroll to position [66, 0]
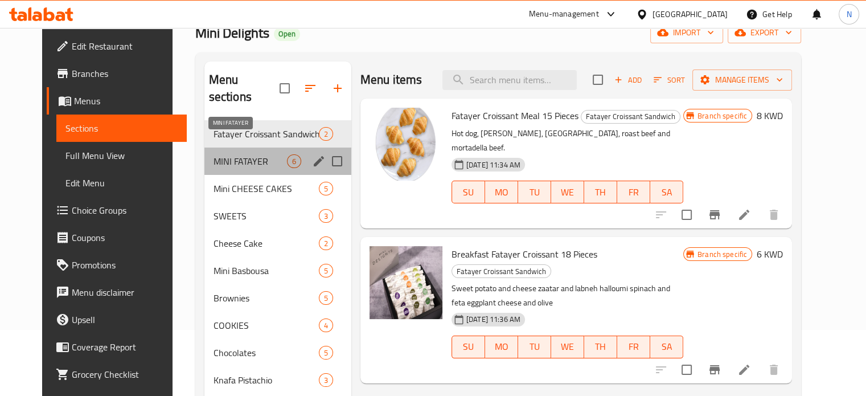
click at [213, 154] on span "MINI FATAYER" at bounding box center [249, 161] width 73 height 14
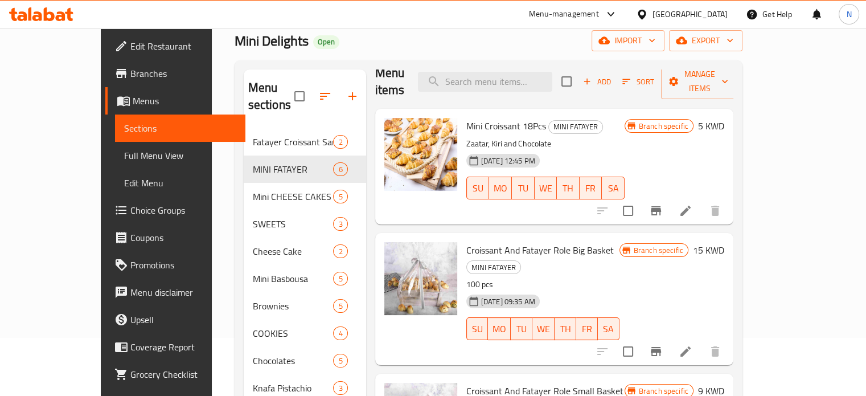
scroll to position [53, 0]
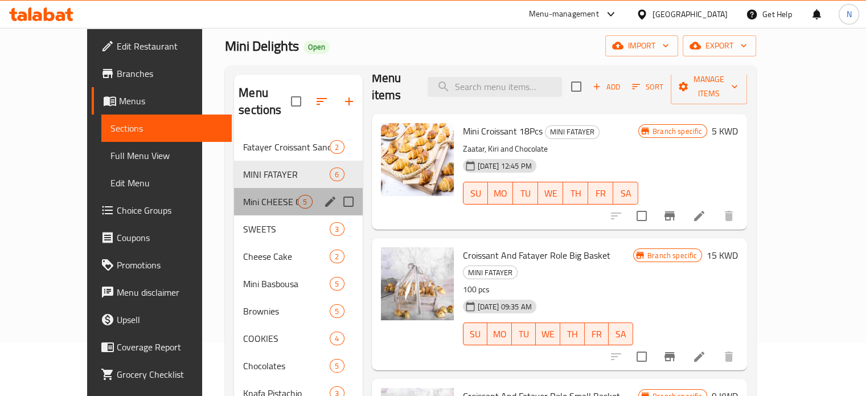
click at [234, 195] on div "Mini CHEESE CAKES 5" at bounding box center [298, 201] width 128 height 27
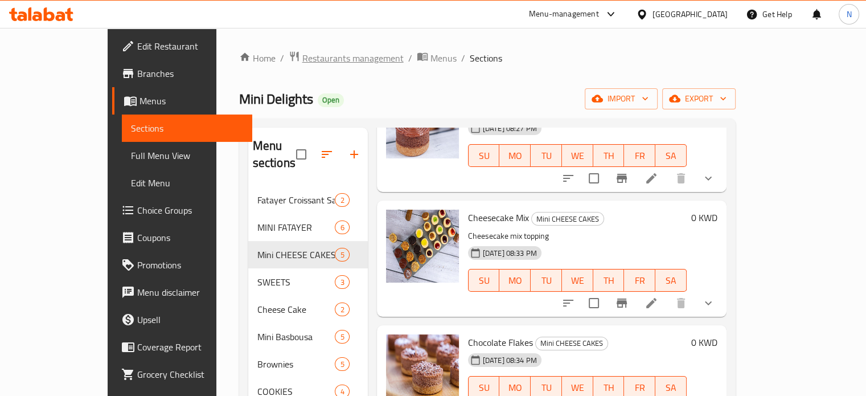
click at [302, 56] on span "Restaurants management" at bounding box center [352, 58] width 101 height 14
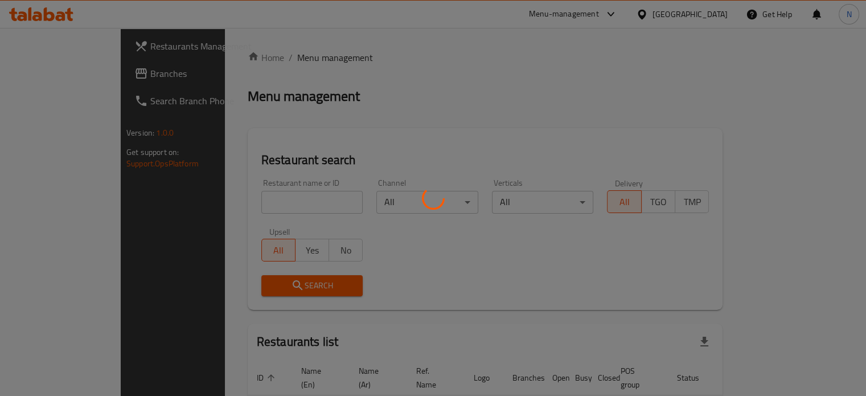
click at [262, 203] on div at bounding box center [433, 198] width 866 height 396
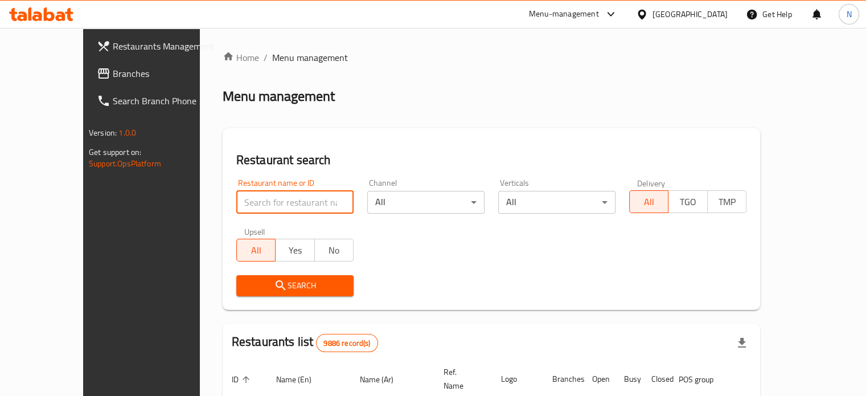
click at [289, 205] on input "search" at bounding box center [294, 202] width 117 height 23
type input "mini delights"
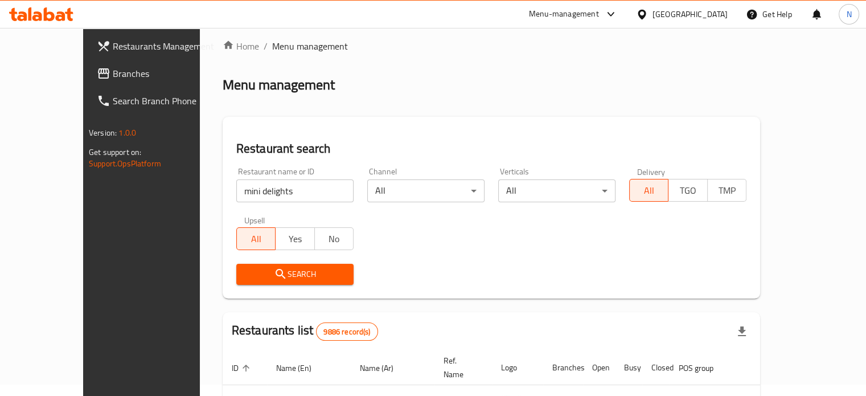
scroll to position [13, 0]
click at [298, 274] on span "Search" at bounding box center [294, 273] width 99 height 14
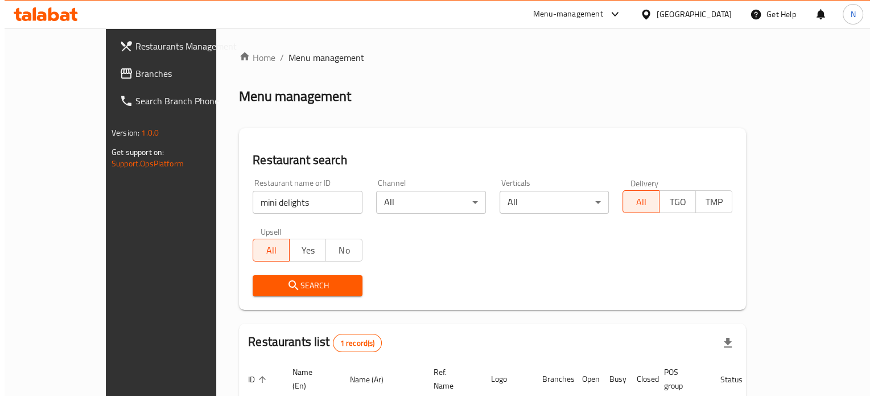
scroll to position [89, 0]
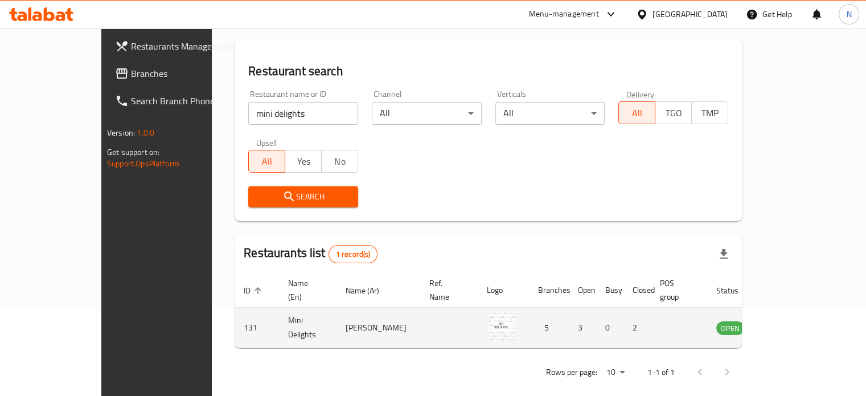
click at [570, 320] on td "3" at bounding box center [582, 327] width 27 height 40
